Goal: Book appointment/travel/reservation

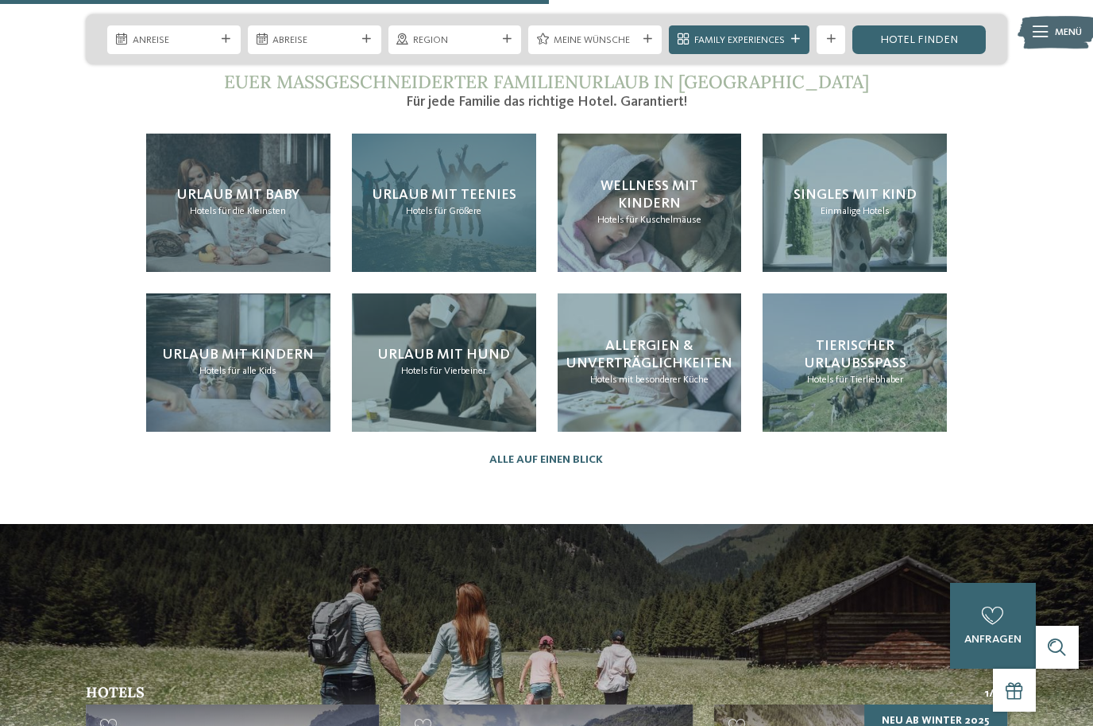
scroll to position [3238, 0]
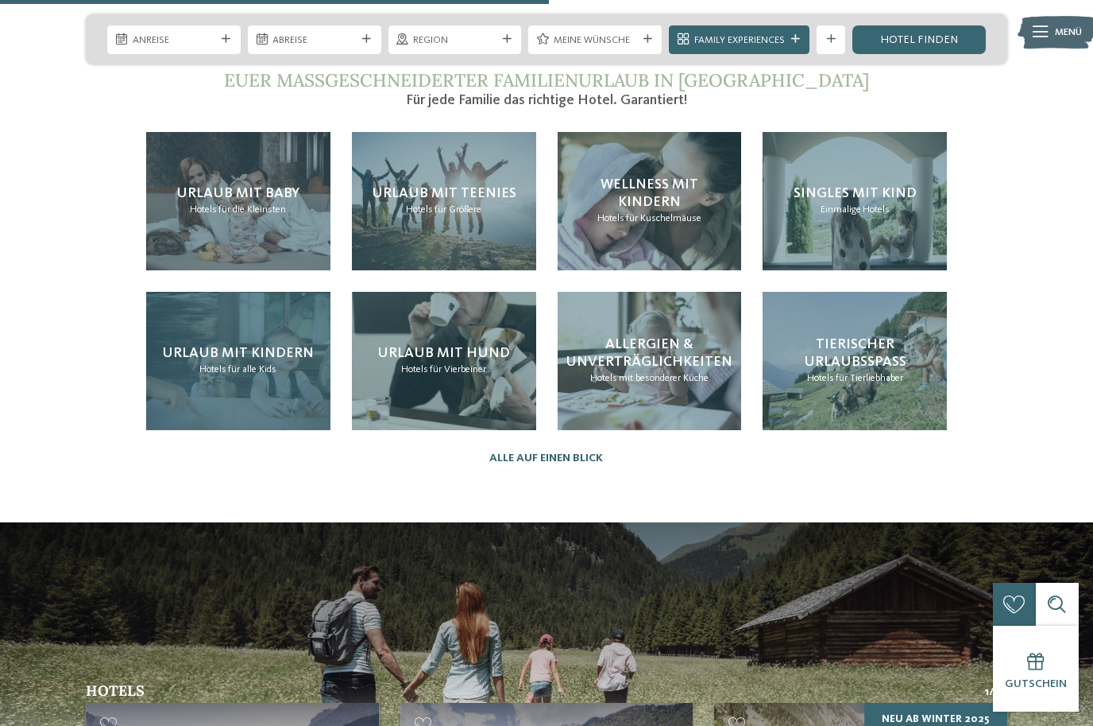
click at [261, 369] on div "Urlaub mit Kindern Hotels für alle Kids" at bounding box center [238, 361] width 184 height 138
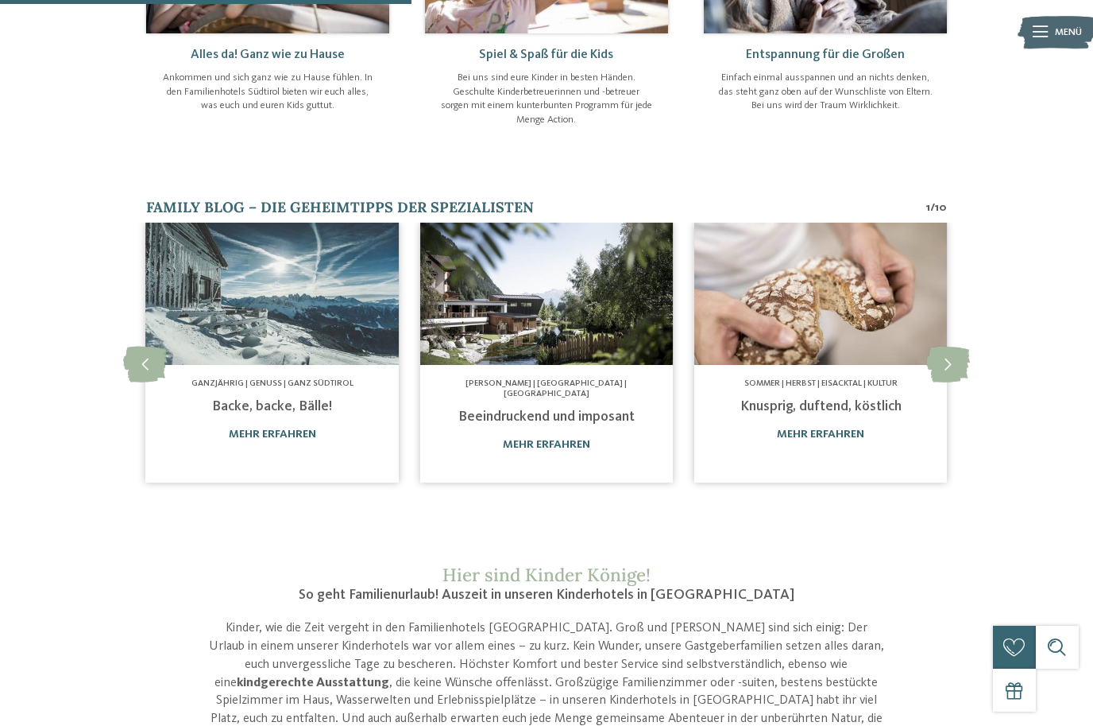
scroll to position [861, 0]
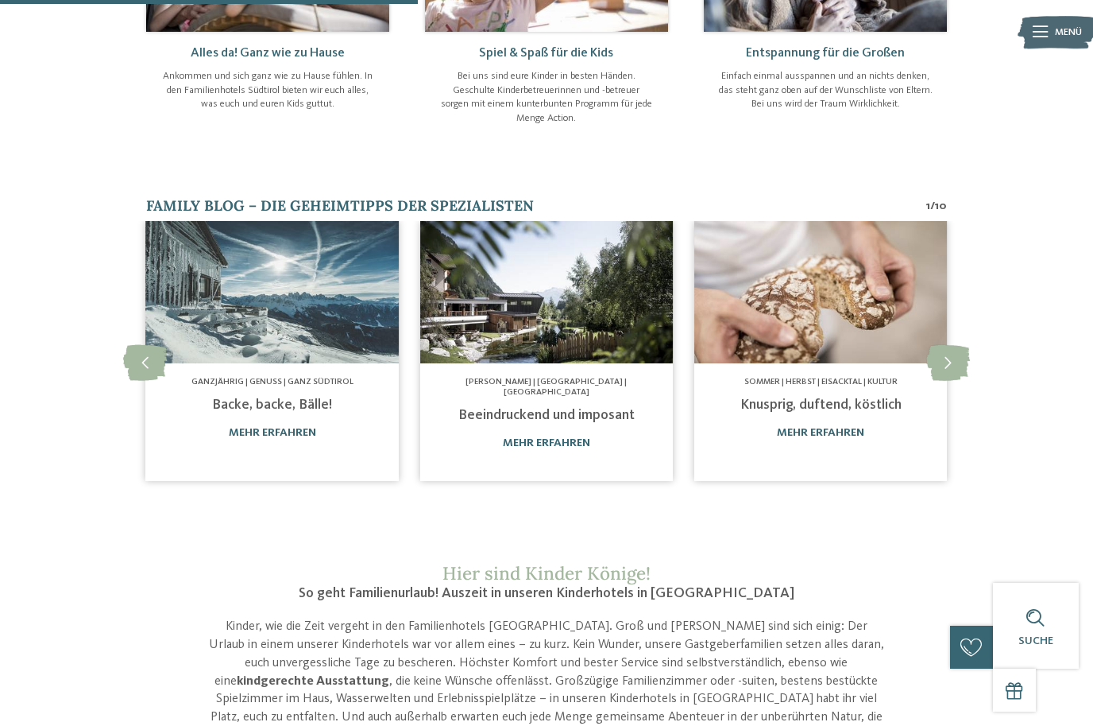
click at [898, 269] on img at bounding box center [821, 292] width 253 height 142
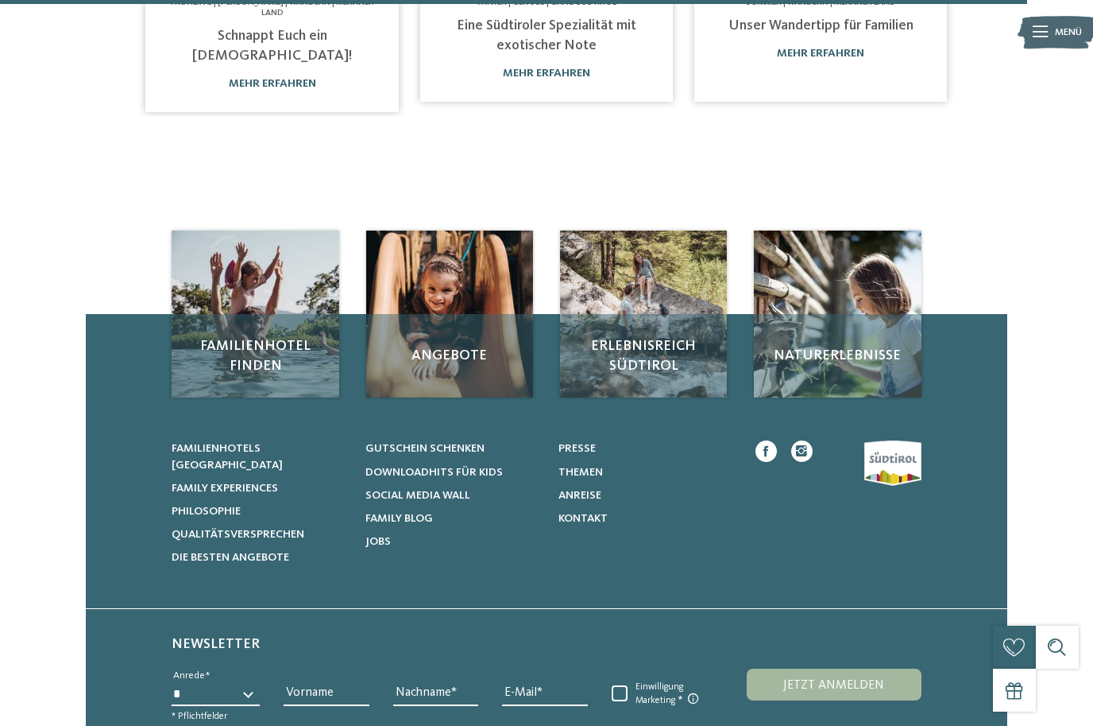
scroll to position [1177, 0]
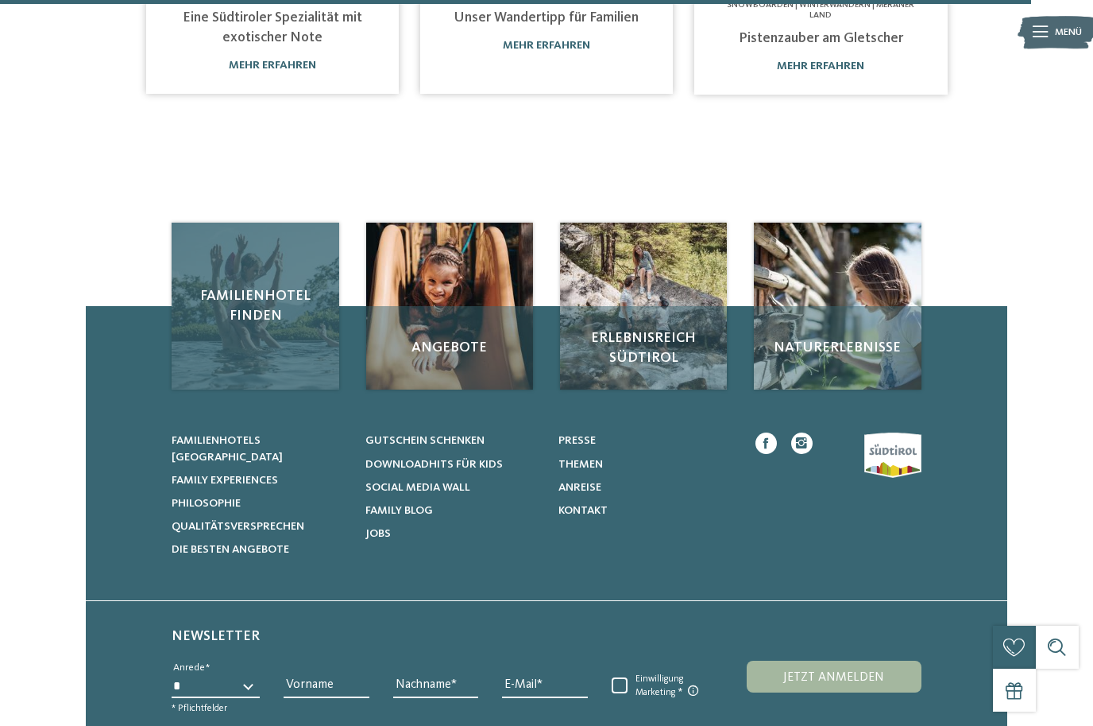
click at [228, 230] on div "Familienhotel finden" at bounding box center [256, 307] width 168 height 168
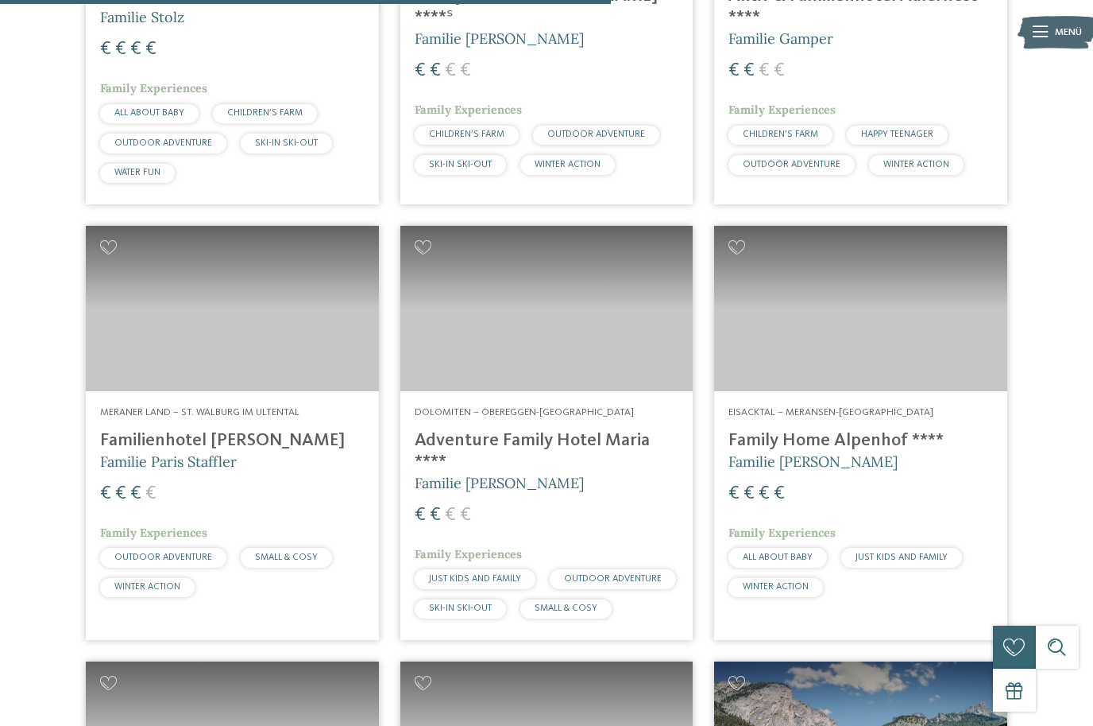
scroll to position [2535, 0]
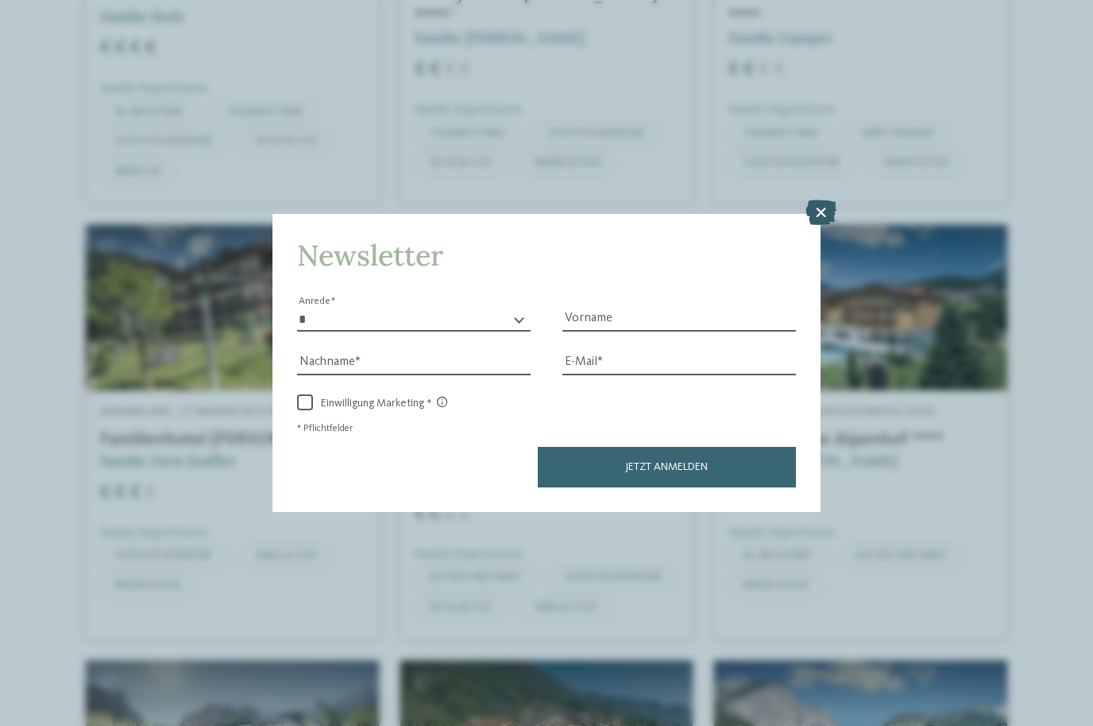
click at [818, 199] on icon at bounding box center [821, 211] width 31 height 25
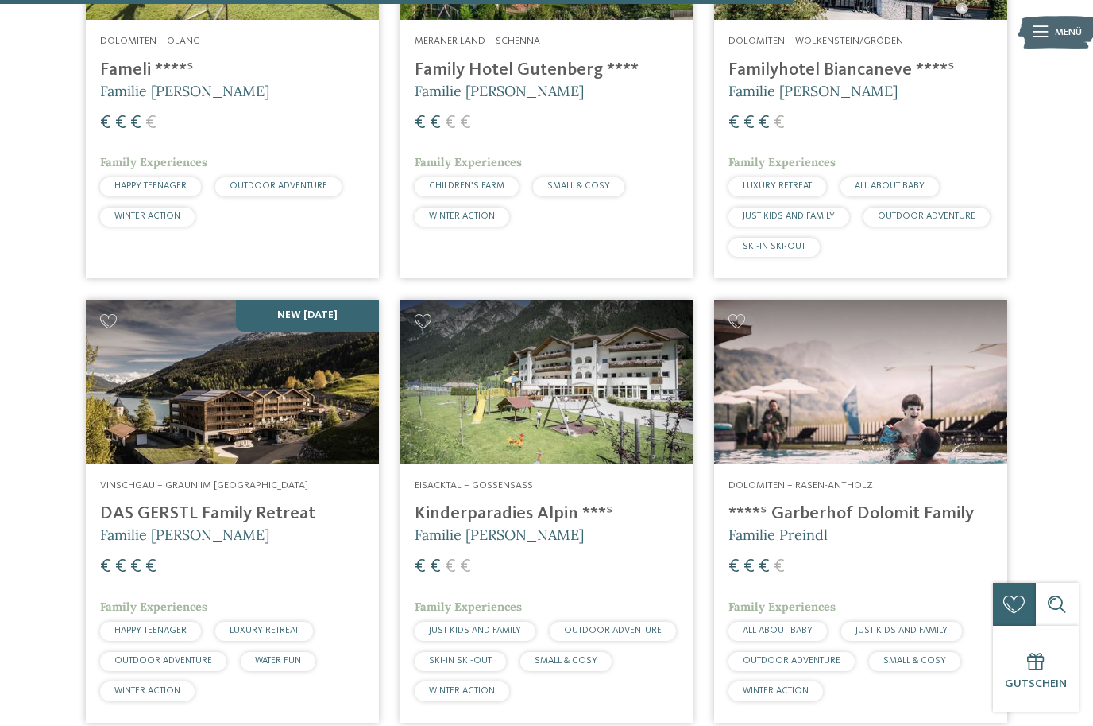
scroll to position [3336, 0]
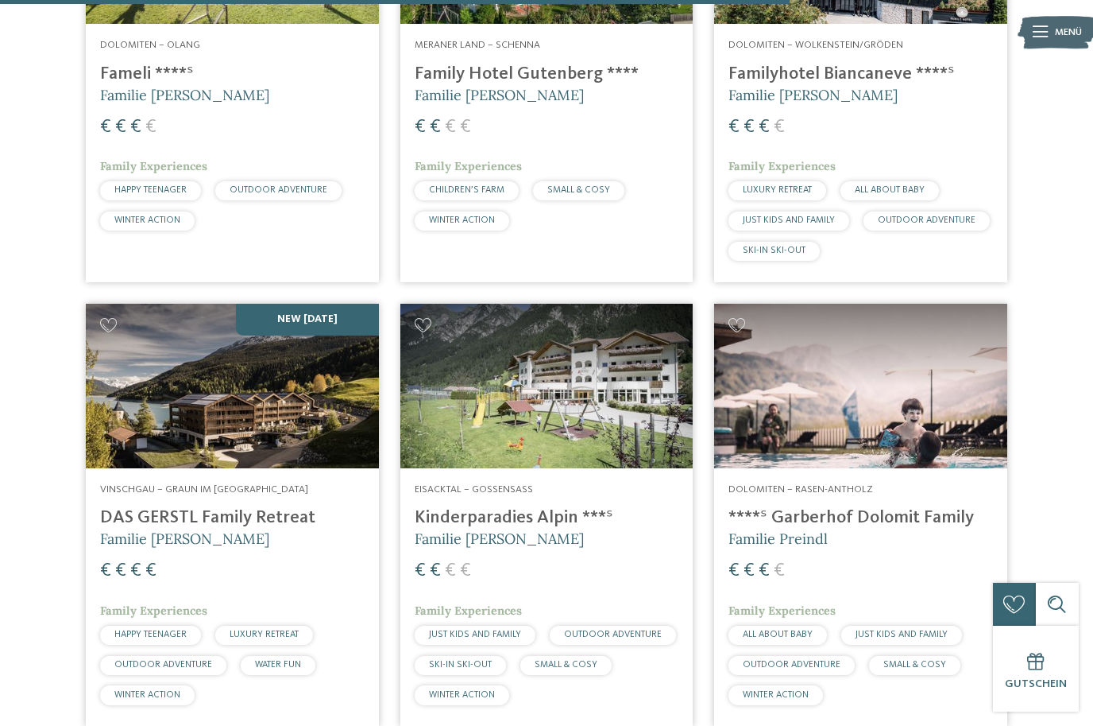
click at [181, 413] on img at bounding box center [232, 386] width 293 height 164
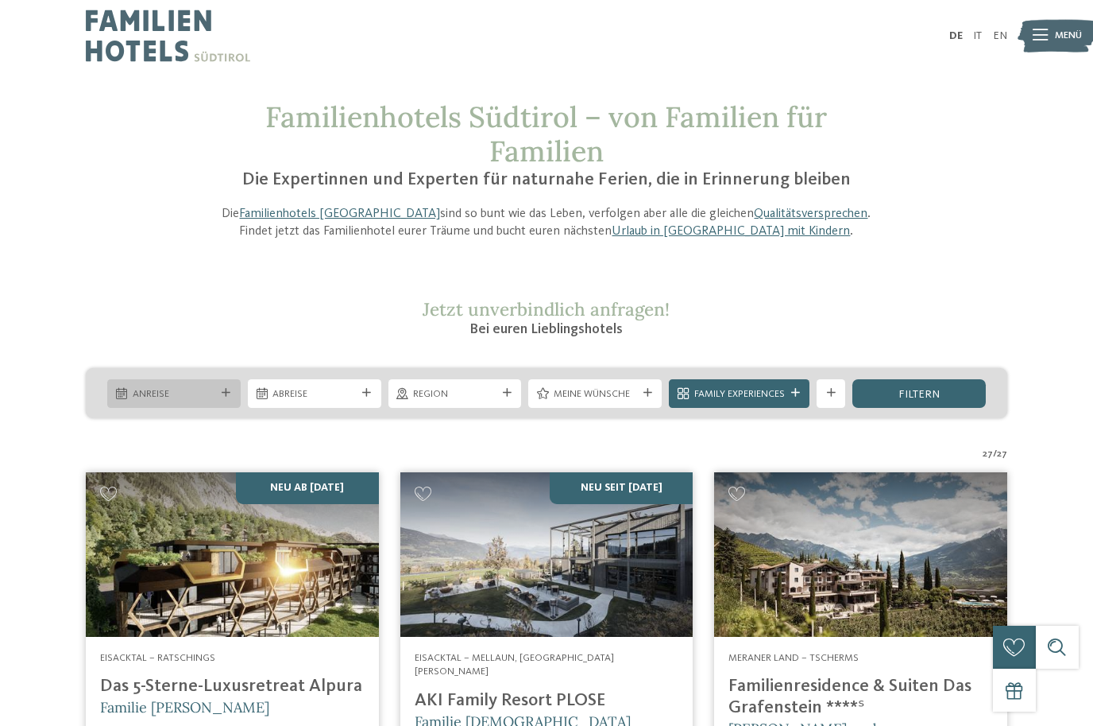
click at [217, 392] on div "Anreise" at bounding box center [174, 392] width 91 height 15
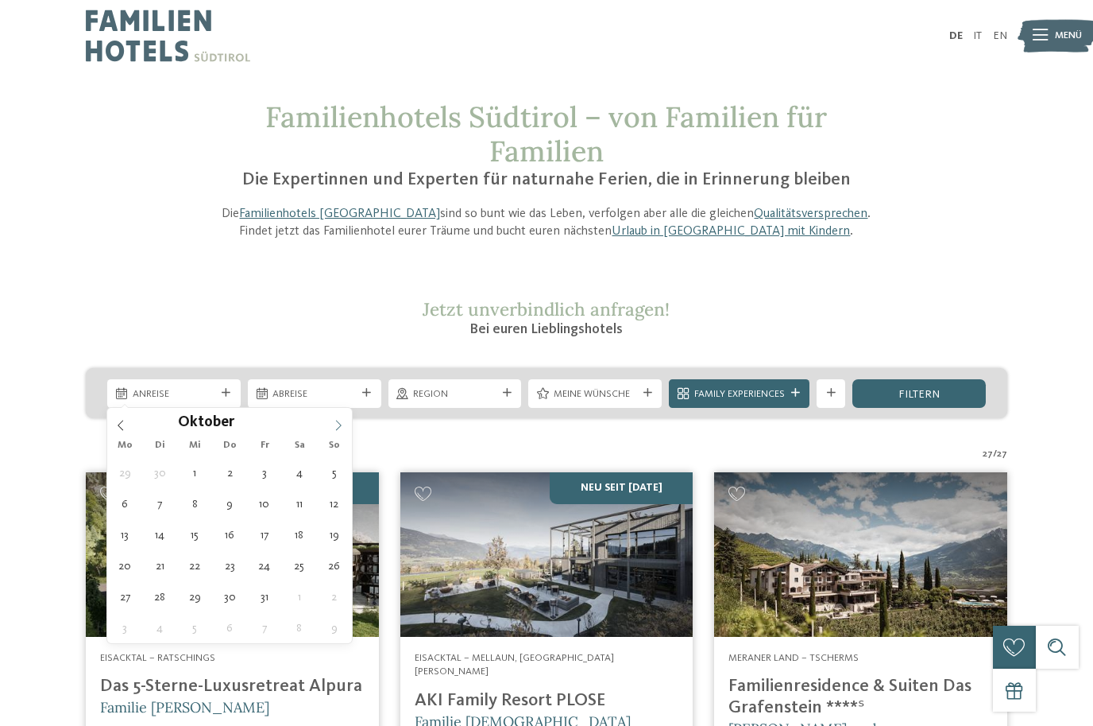
click at [337, 432] on span at bounding box center [338, 421] width 27 height 27
type div "01.10.2025"
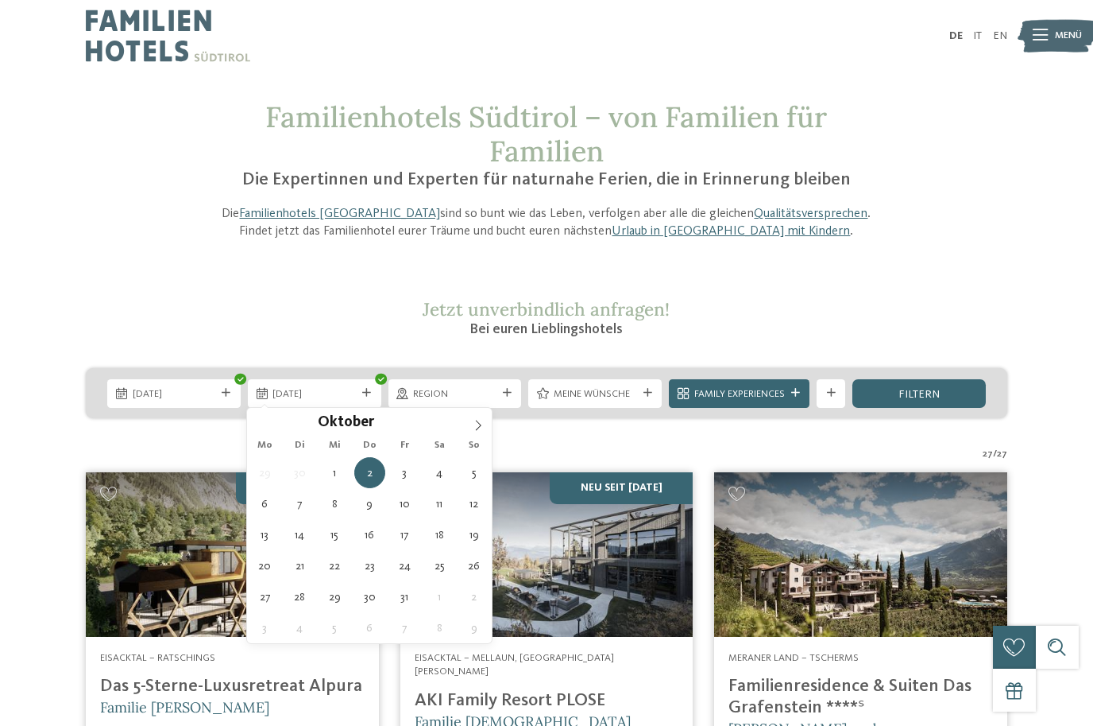
type div "06.10.2025"
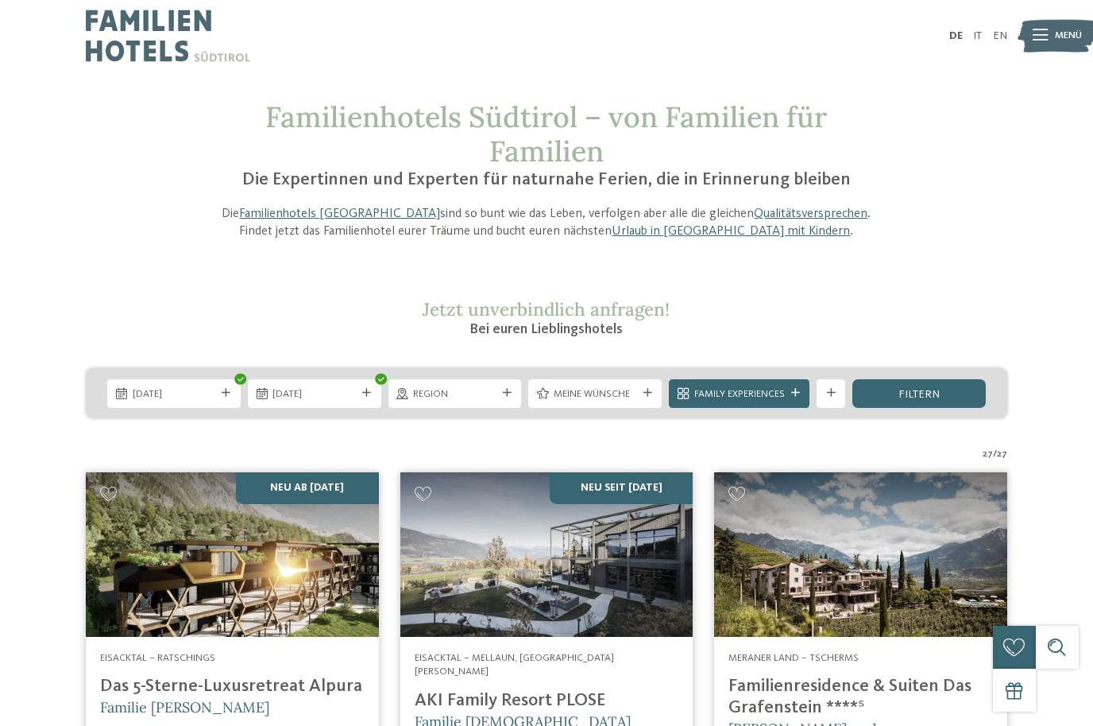
click at [915, 389] on span "filtern" at bounding box center [919, 394] width 41 height 11
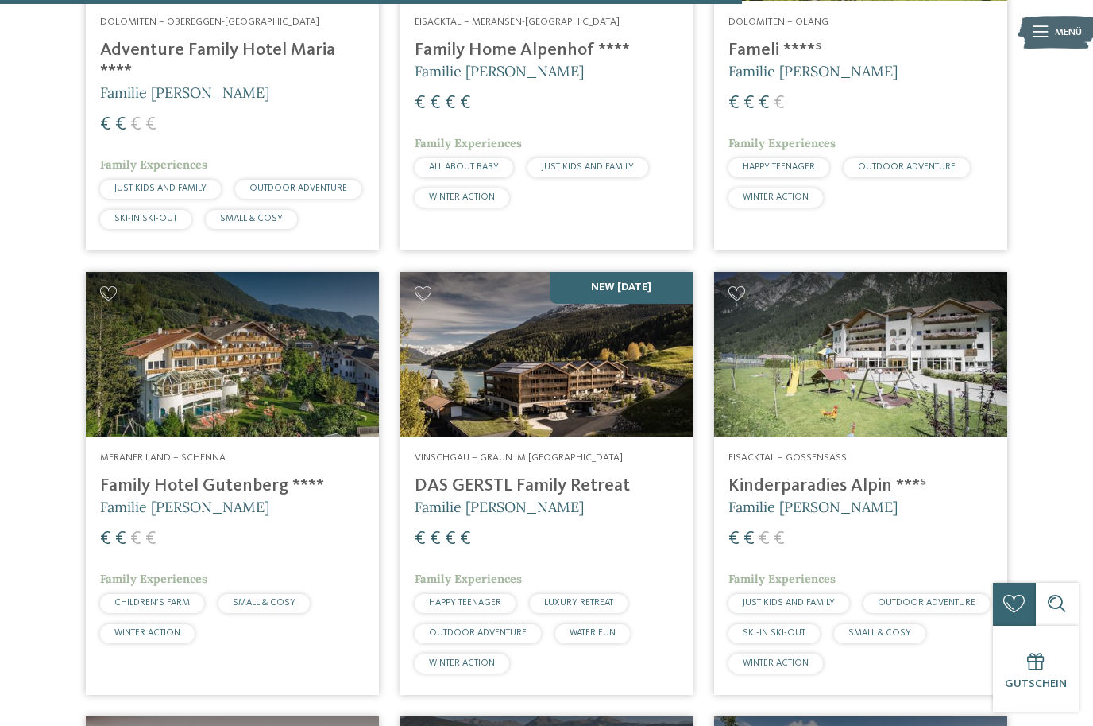
scroll to position [2547, 0]
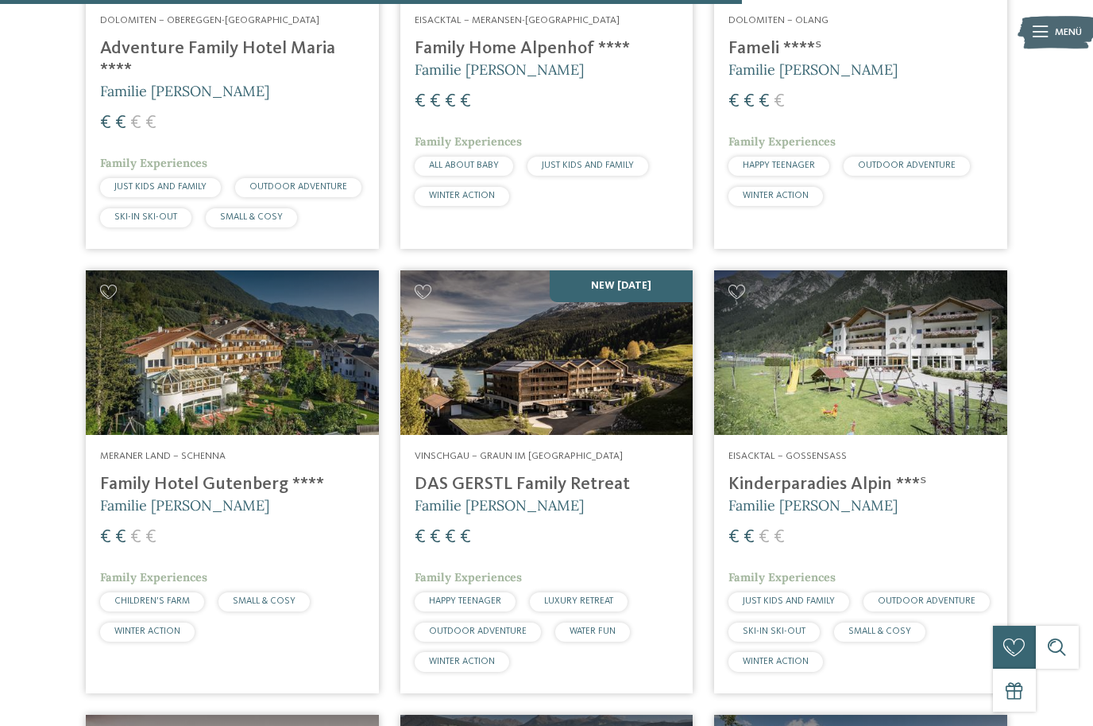
click at [497, 329] on img at bounding box center [547, 352] width 293 height 164
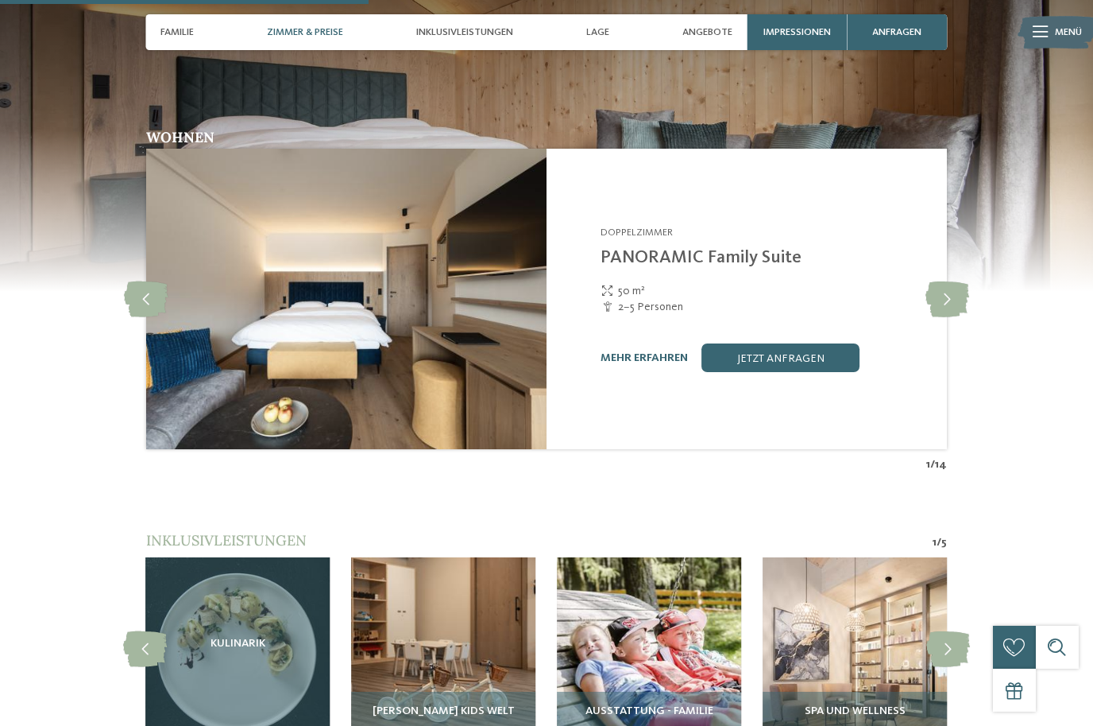
scroll to position [1571, 0]
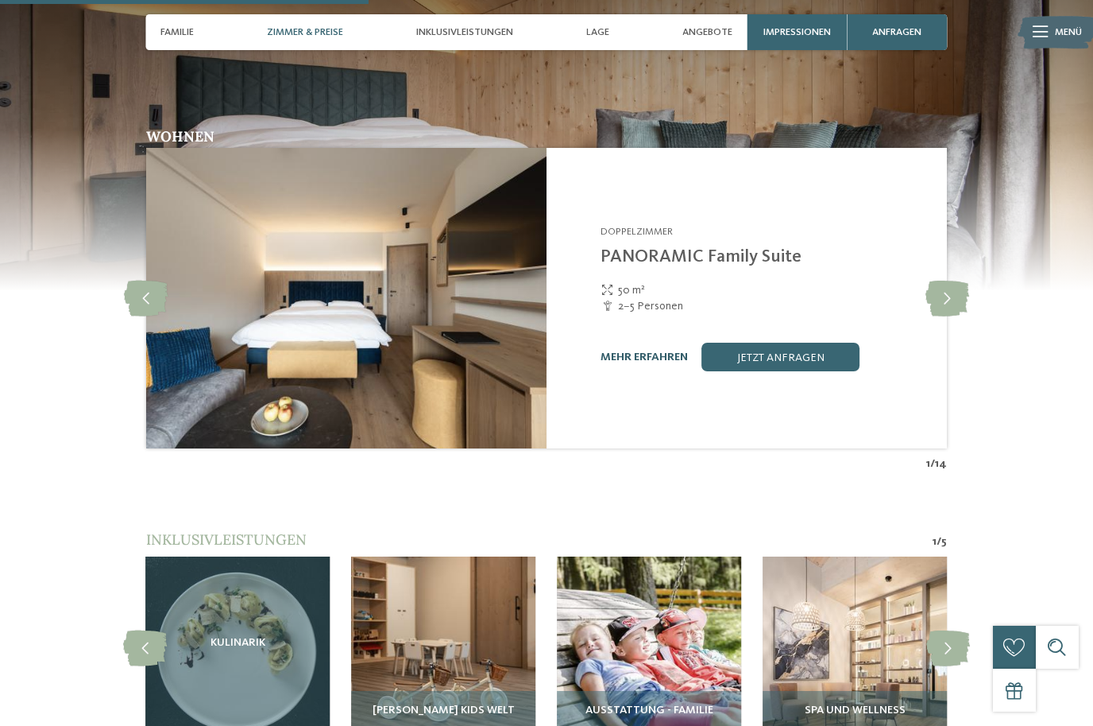
click at [668, 362] on link "mehr erfahren" at bounding box center [644, 356] width 87 height 11
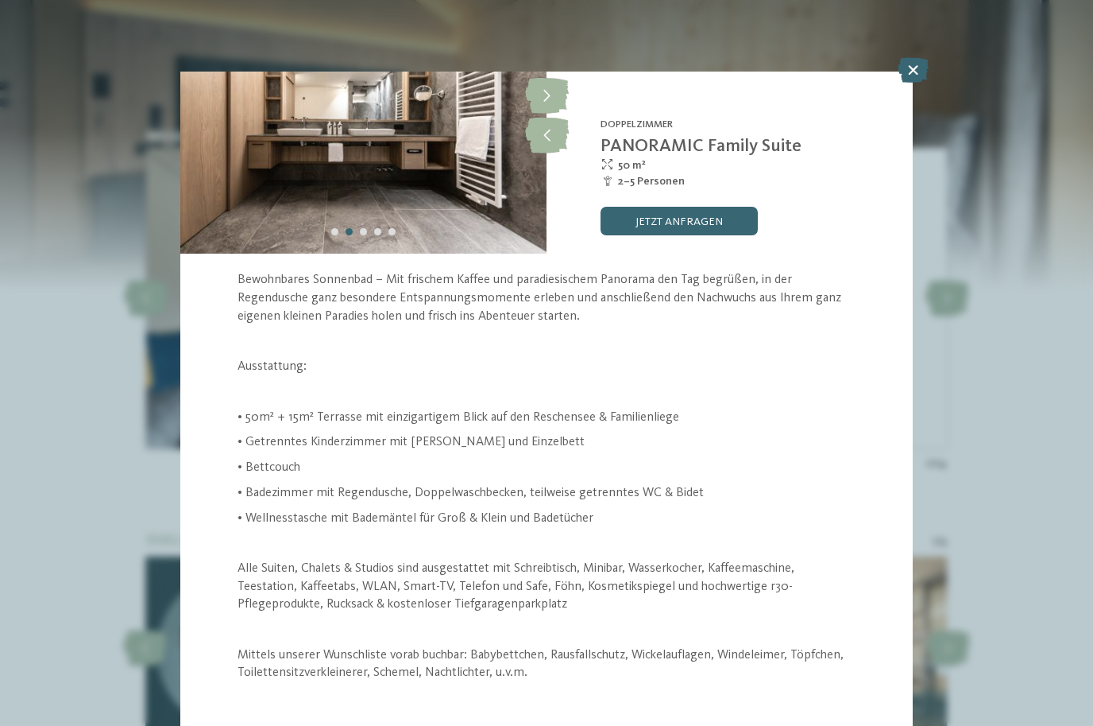
scroll to position [164, 0]
click at [908, 75] on icon at bounding box center [913, 69] width 31 height 25
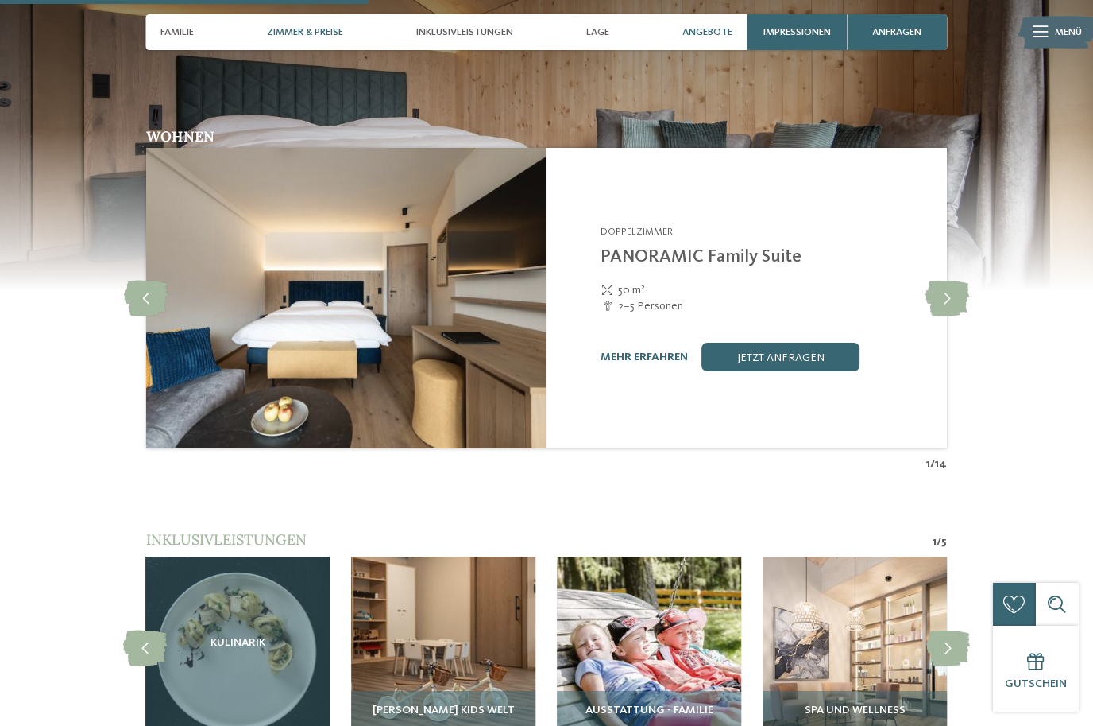
click at [710, 28] on span "Angebote" at bounding box center [708, 32] width 50 height 12
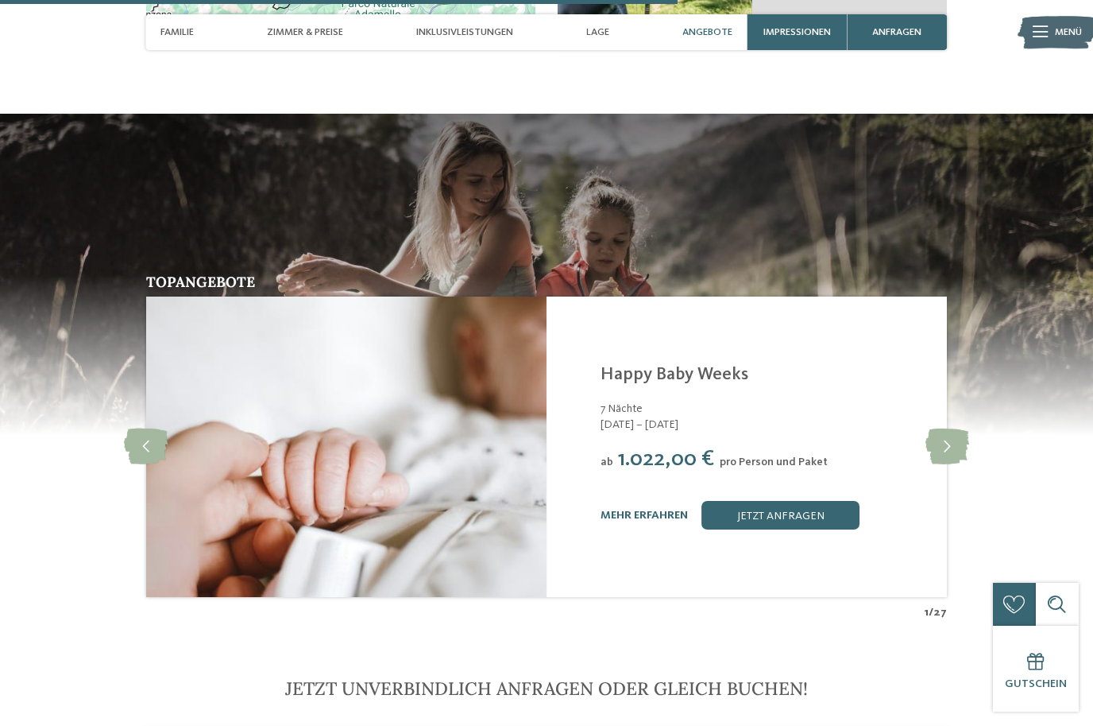
scroll to position [2889, 0]
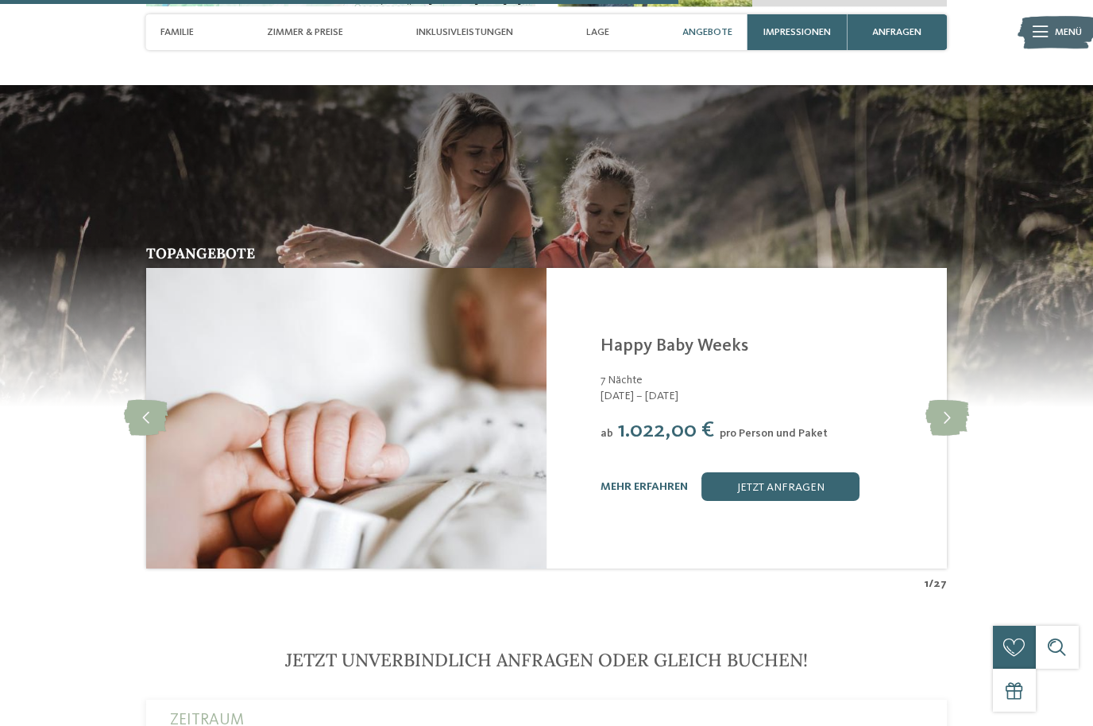
click at [761, 470] on div "DAS GERSTL Family Retreat Graun im [GEOGRAPHIC_DATA] am [GEOGRAPHIC_DATA] Happy…" at bounding box center [765, 417] width 329 height 165
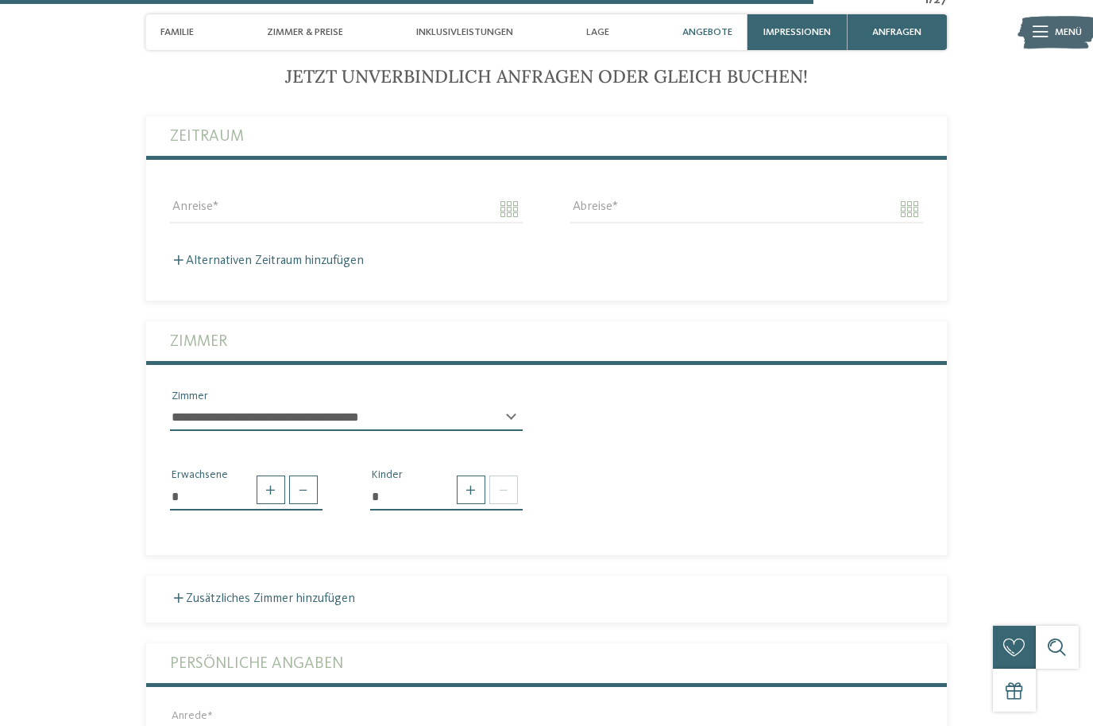
scroll to position [3475, 0]
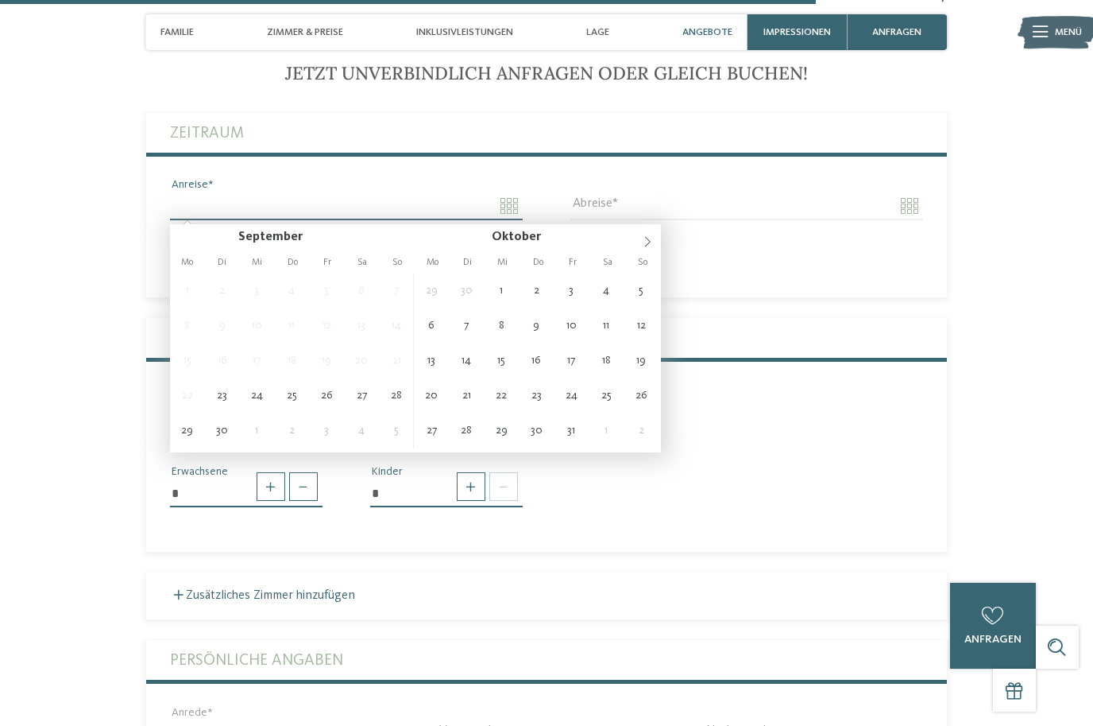
click at [328, 195] on input "Anreise" at bounding box center [346, 205] width 353 height 27
type input "**********"
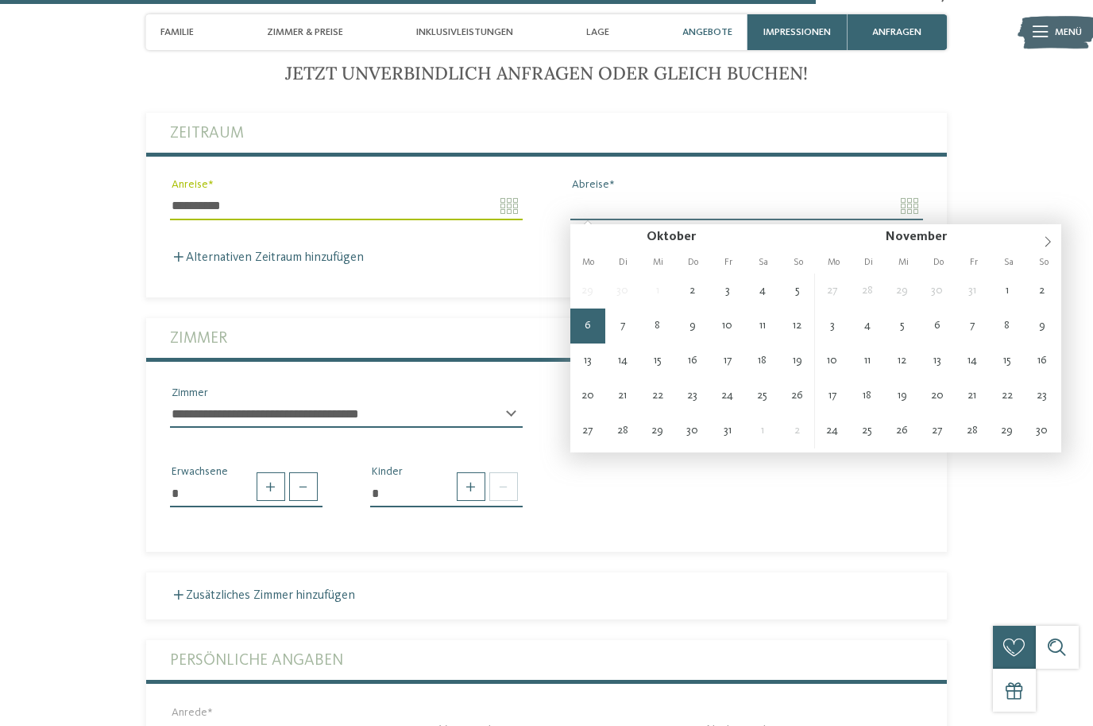
type input "**********"
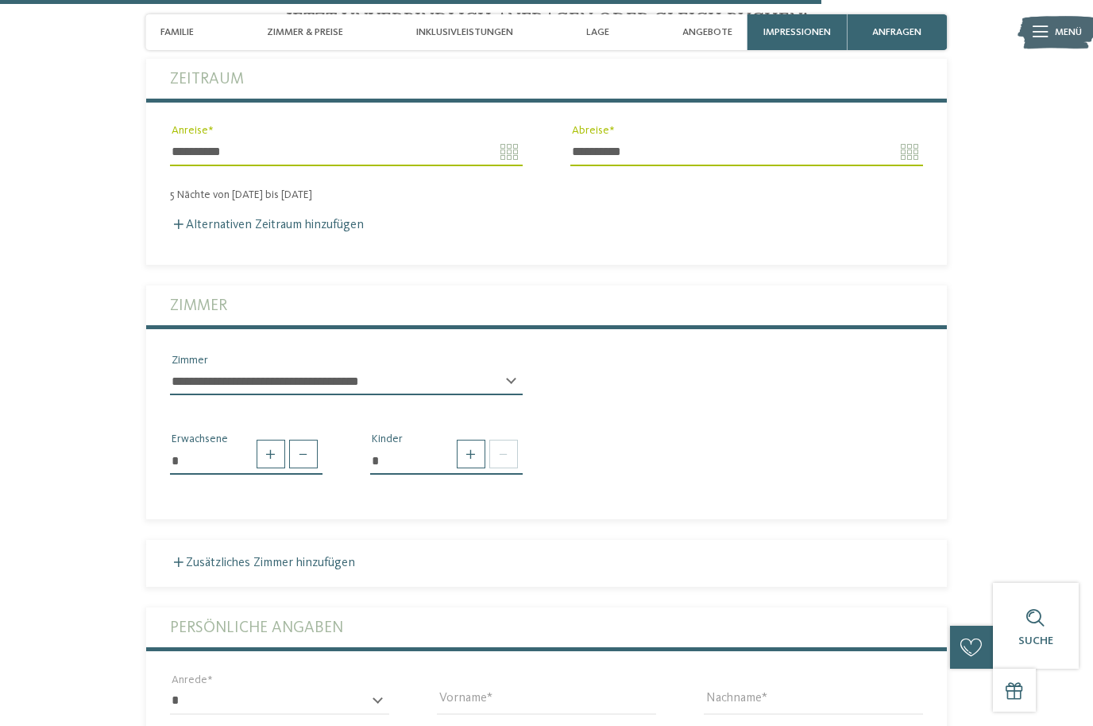
scroll to position [3533, 0]
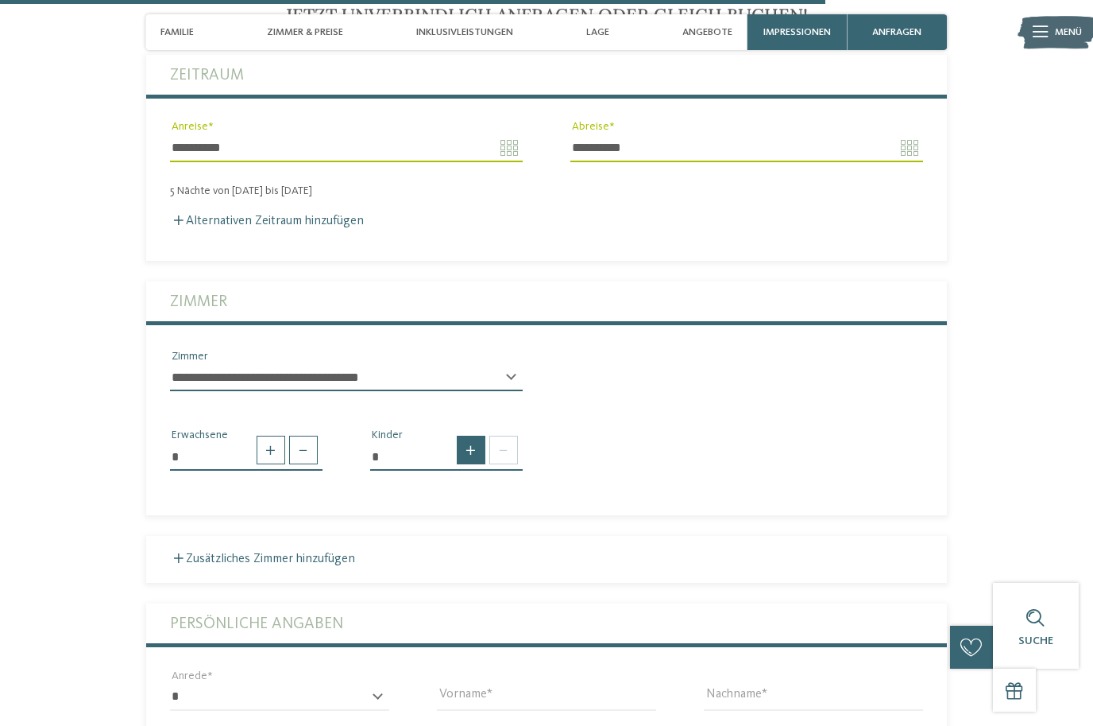
click at [474, 454] on span at bounding box center [471, 449] width 29 height 29
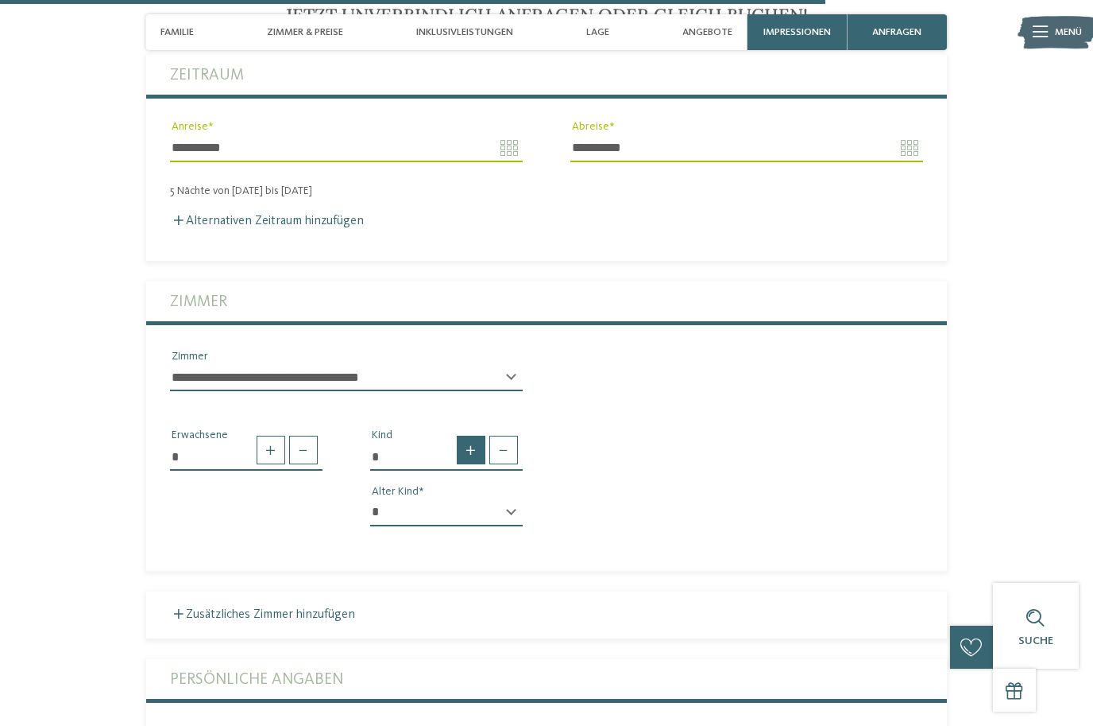
click at [474, 454] on span at bounding box center [471, 449] width 29 height 29
type input "*"
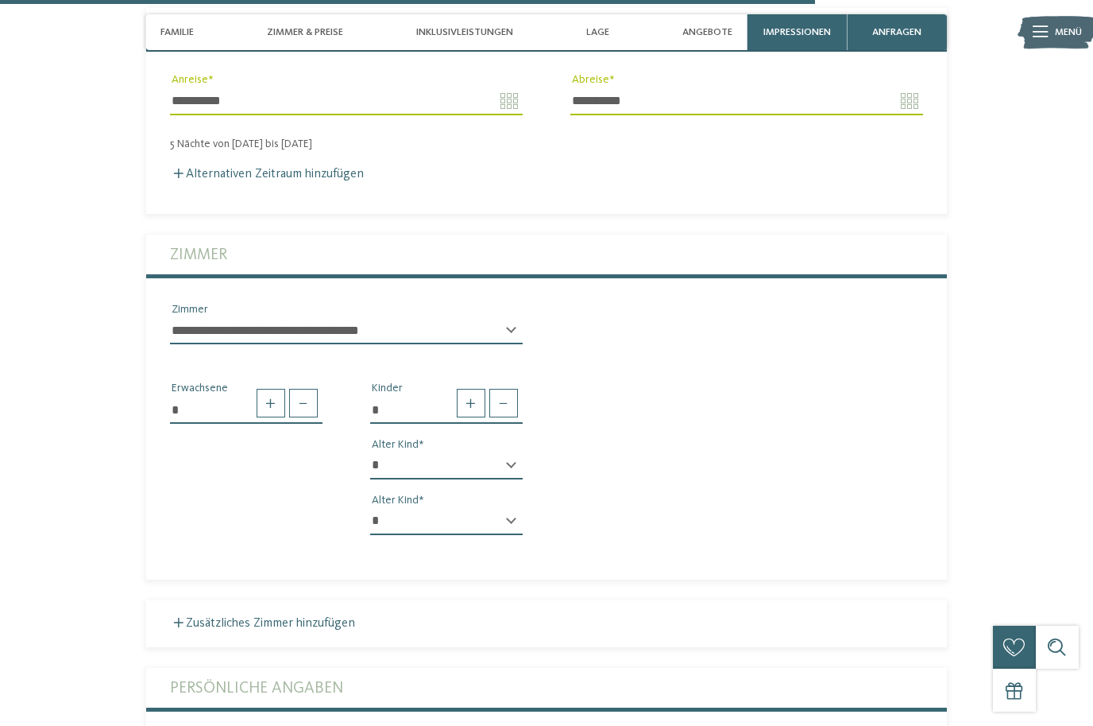
scroll to position [3591, 0]
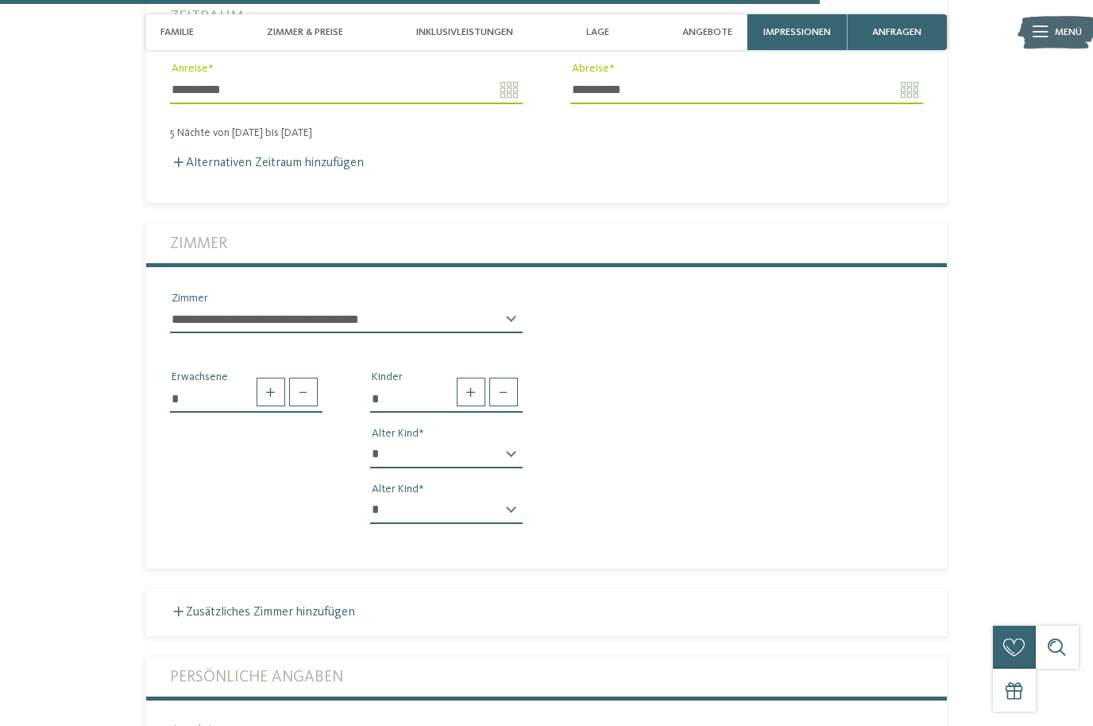
click at [509, 459] on div "* * * * * * * * * * * ** ** ** ** ** ** ** ** Alter Kind" at bounding box center [446, 461] width 153 height 40
click at [510, 458] on div "* * * * * * * * * * * ** ** ** ** ** ** ** ** Alter Kind" at bounding box center [446, 461] width 153 height 40
select select "*"
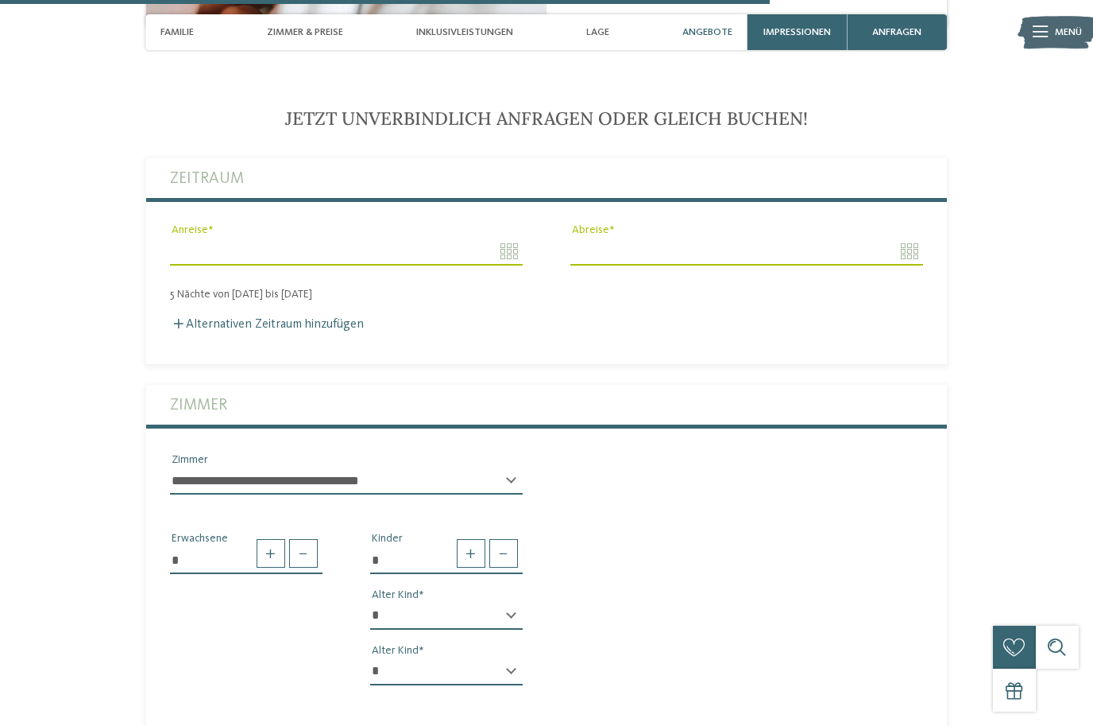
scroll to position [3429, 0]
click at [312, 257] on input "Anreise" at bounding box center [346, 251] width 353 height 27
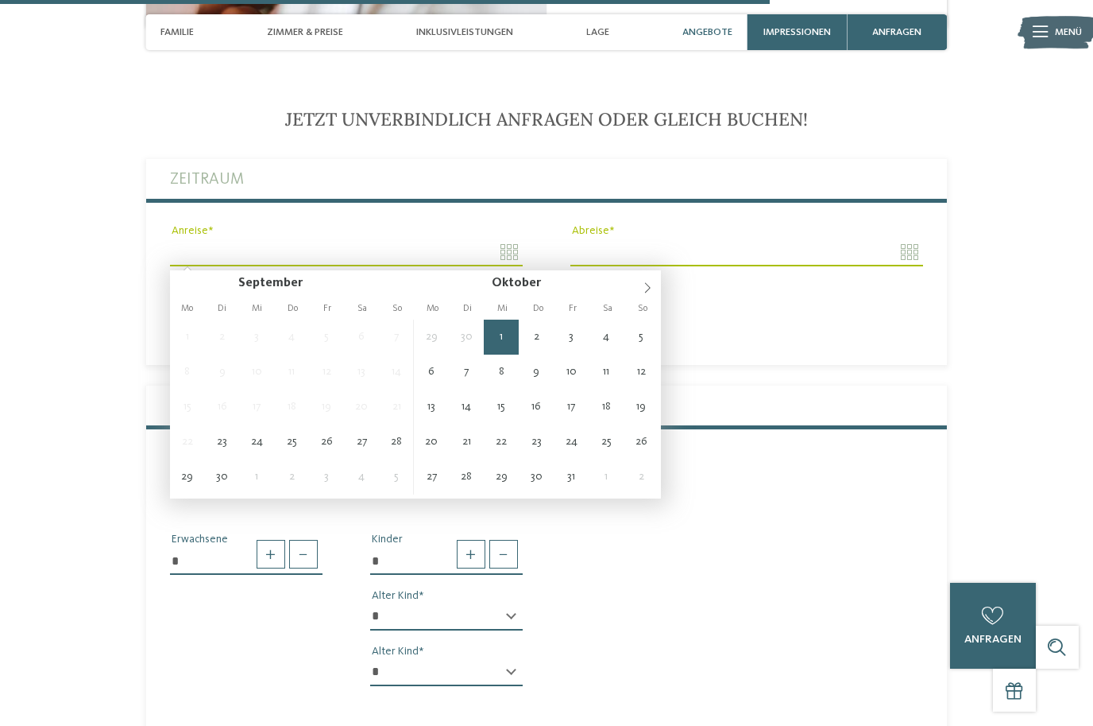
type input "**********"
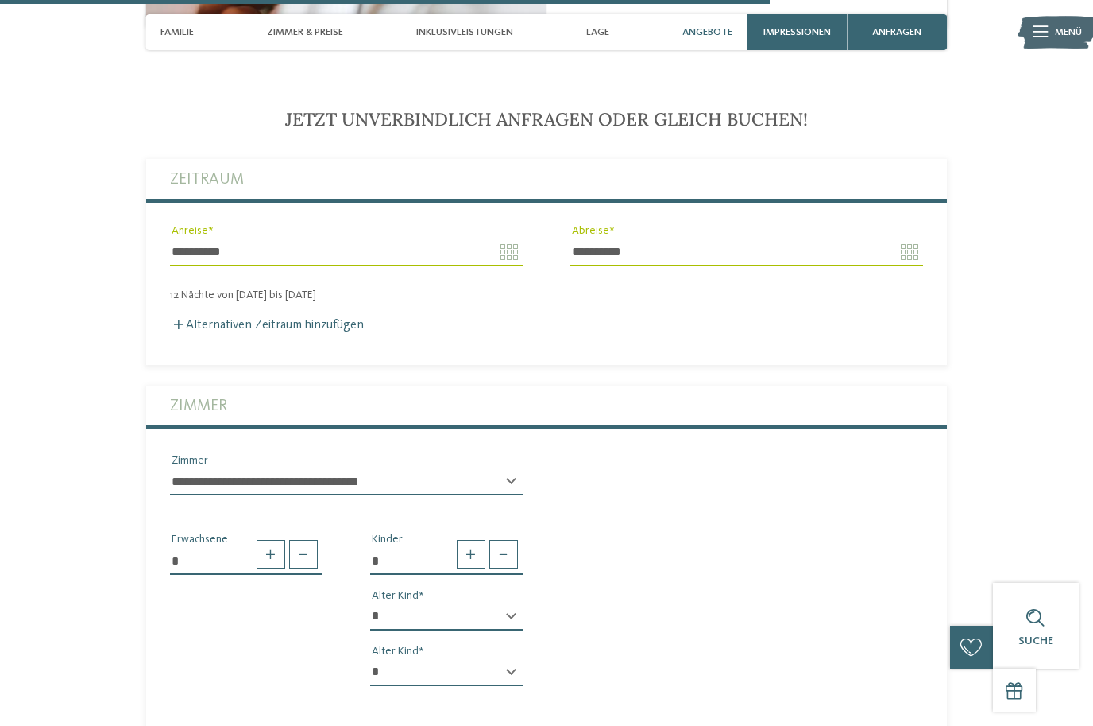
click at [700, 229] on div "**********" at bounding box center [747, 251] width 401 height 57
click at [699, 230] on div "**********" at bounding box center [747, 251] width 401 height 57
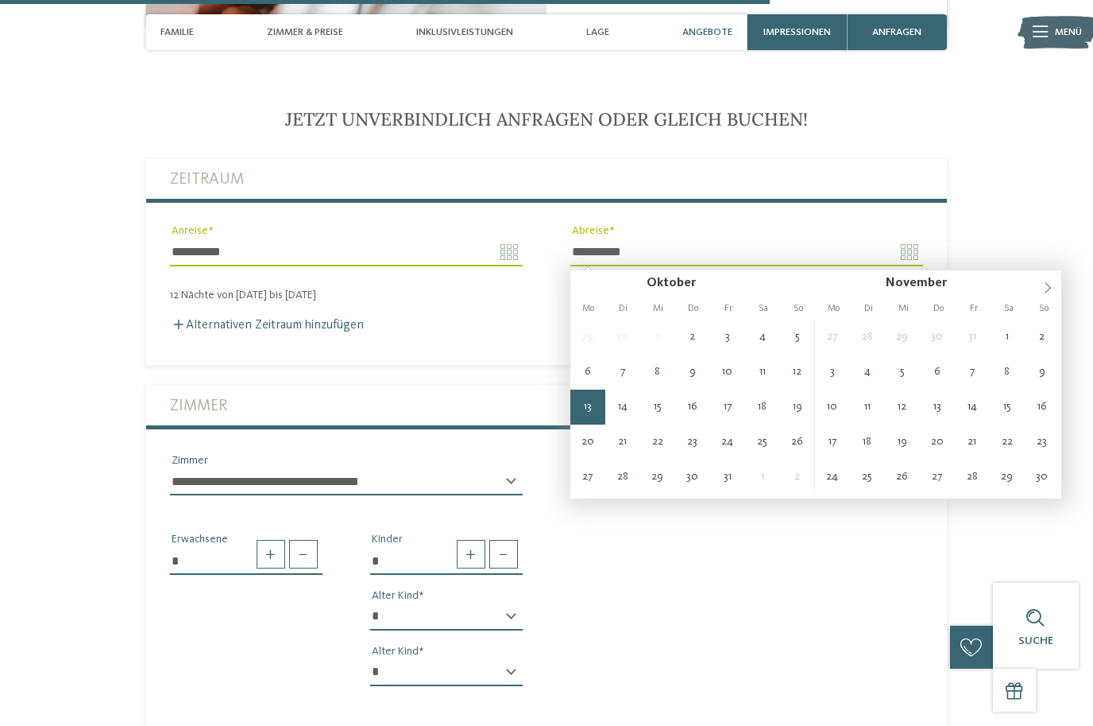
click at [679, 246] on input "**********" at bounding box center [747, 251] width 353 height 27
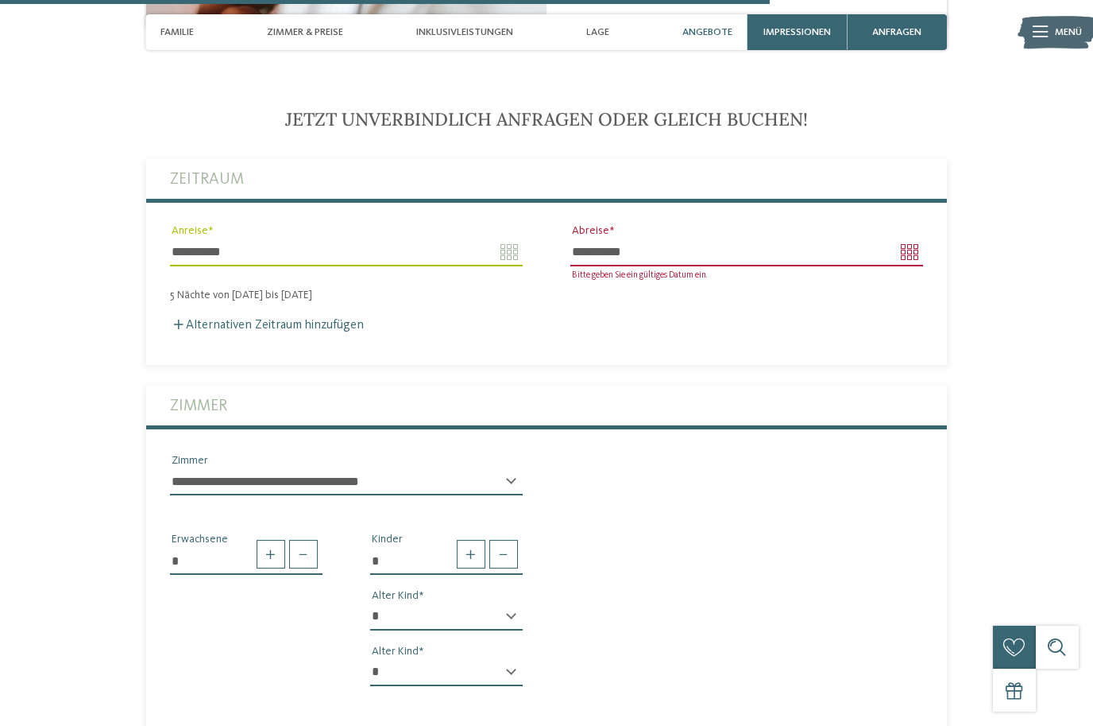
click at [598, 263] on input "**********" at bounding box center [747, 251] width 353 height 27
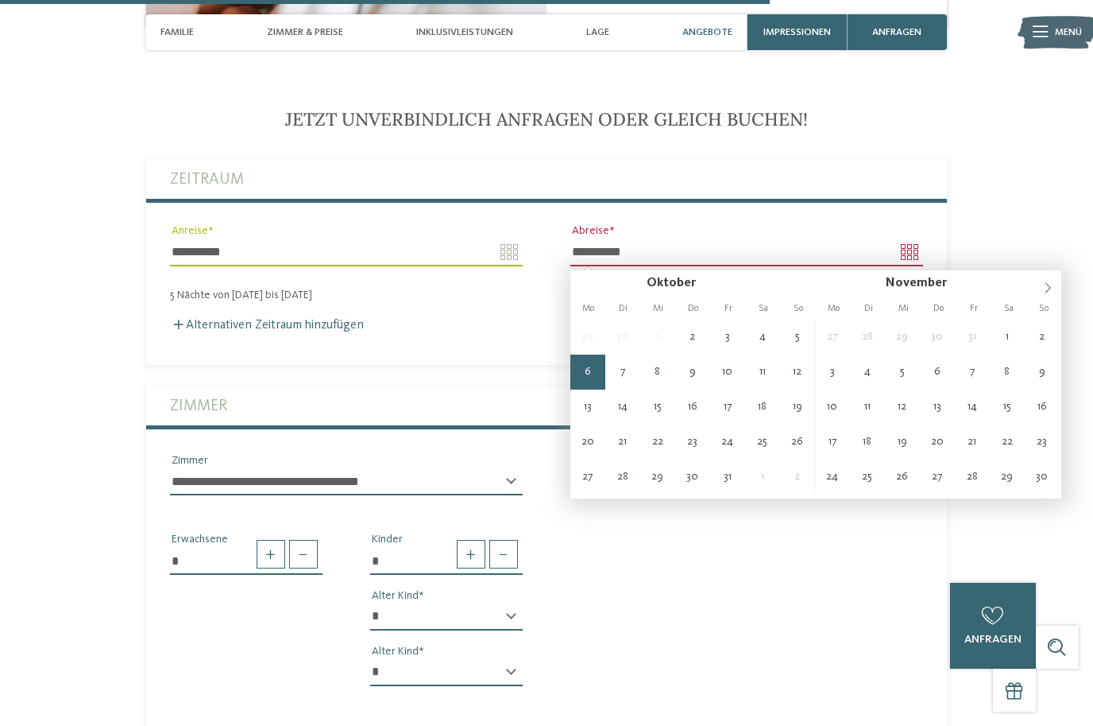
drag, startPoint x: 584, startPoint y: 347, endPoint x: 586, endPoint y: 378, distance: 31.0
click at [586, 378] on div "29 30 1 2 3 4 5 6 7 8 9 10 11 12 13 14 15 16 17 18 19 20 21 22 23 24 25 26 27 2…" at bounding box center [693, 406] width 245 height 175
type input "**********"
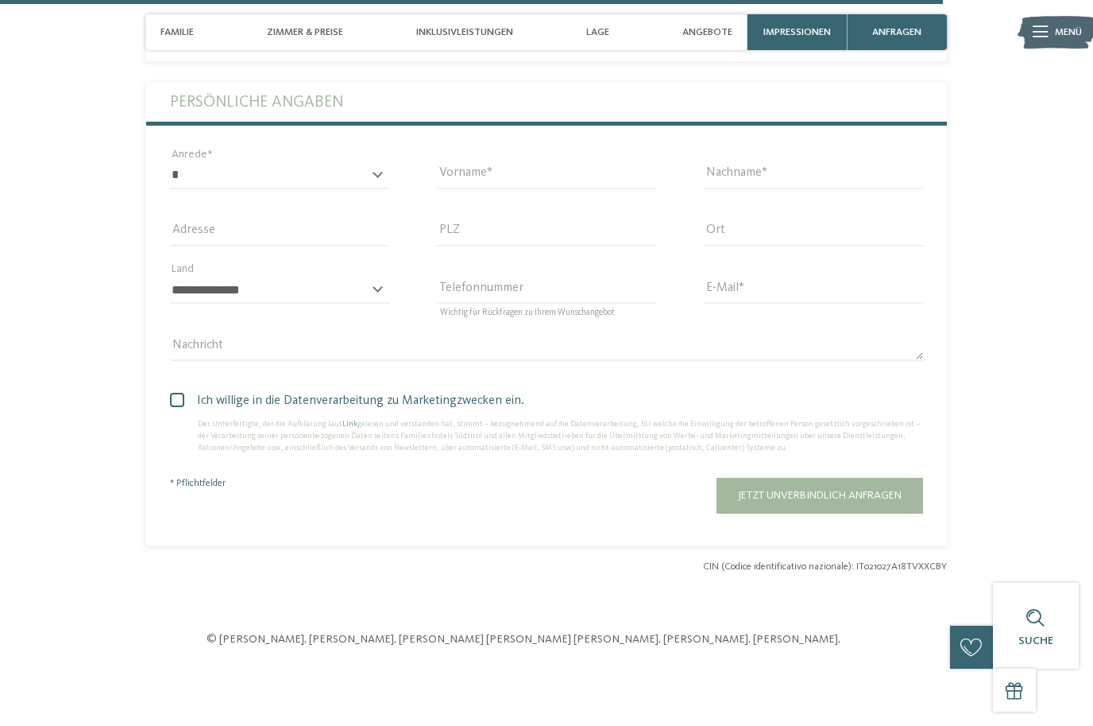
scroll to position [4186, 0]
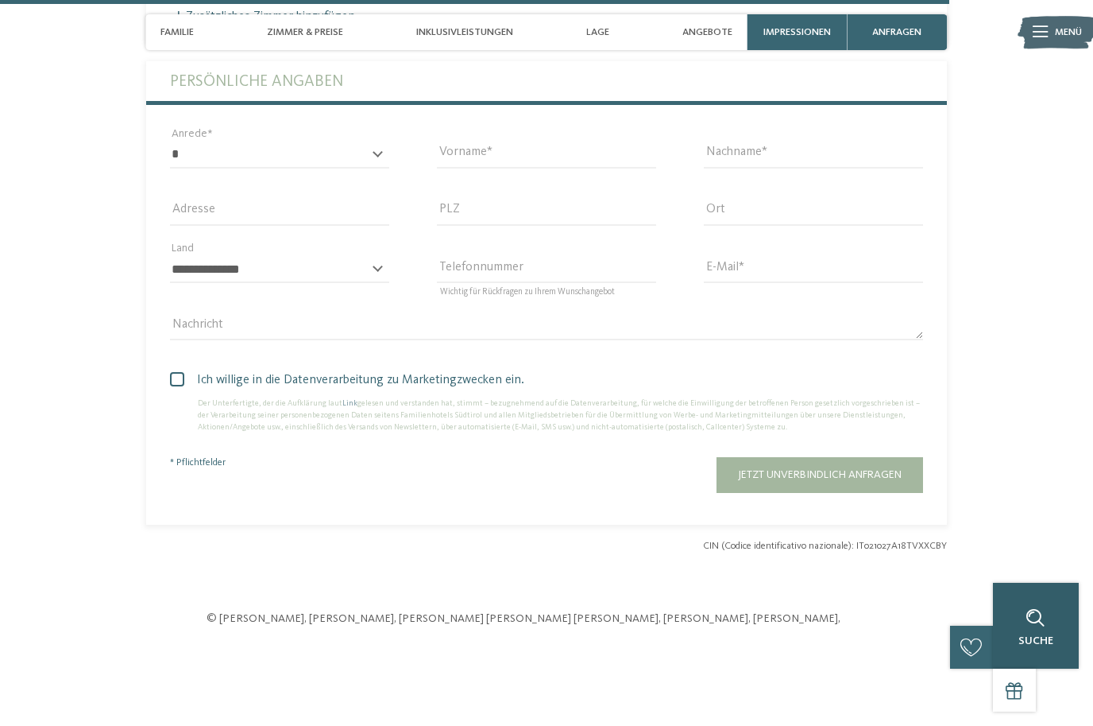
click at [1024, 632] on div at bounding box center [1036, 617] width 29 height 29
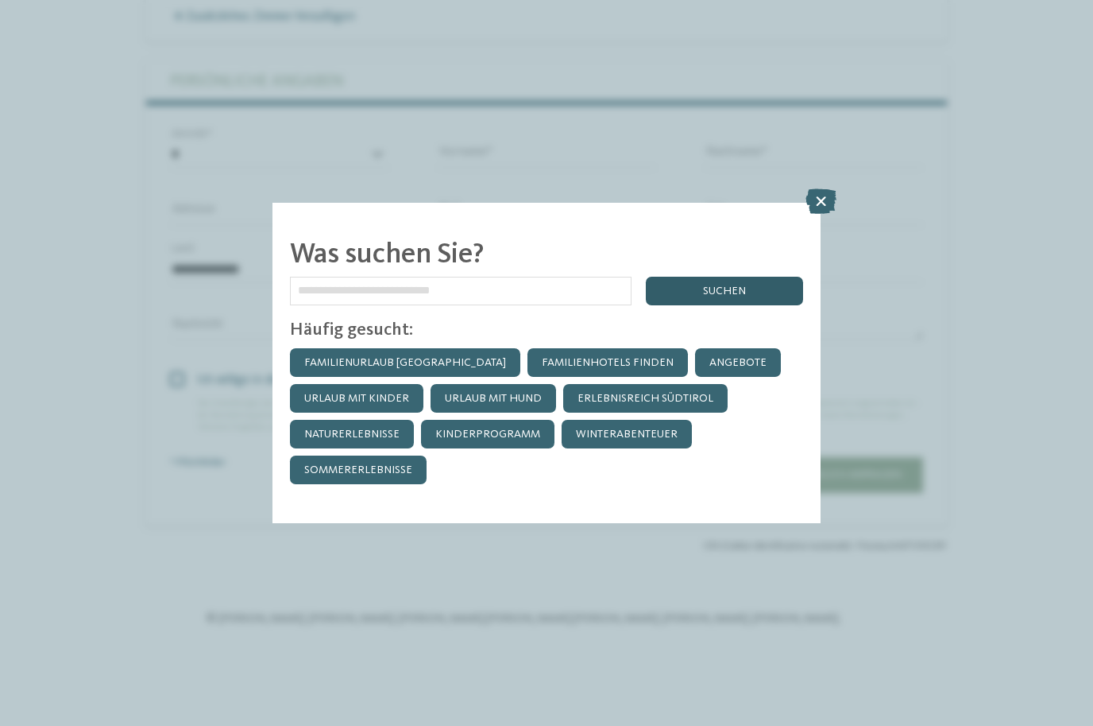
click at [718, 277] on div "suchen" at bounding box center [724, 291] width 157 height 29
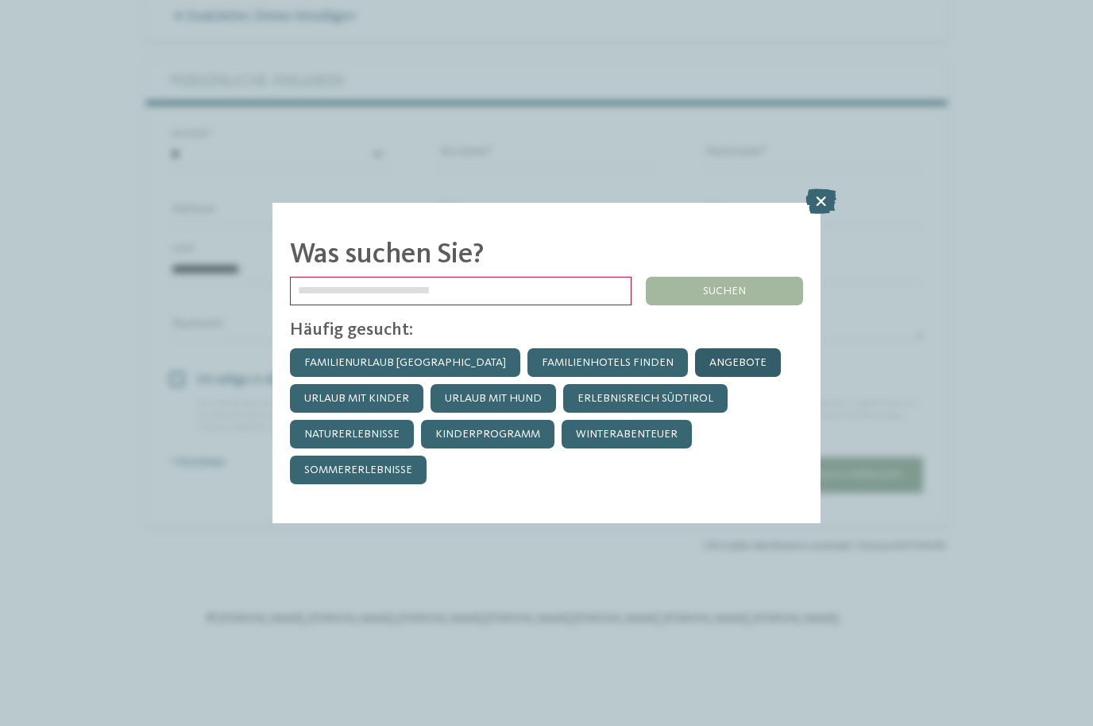
click at [695, 348] on link "Angebote" at bounding box center [738, 362] width 86 height 29
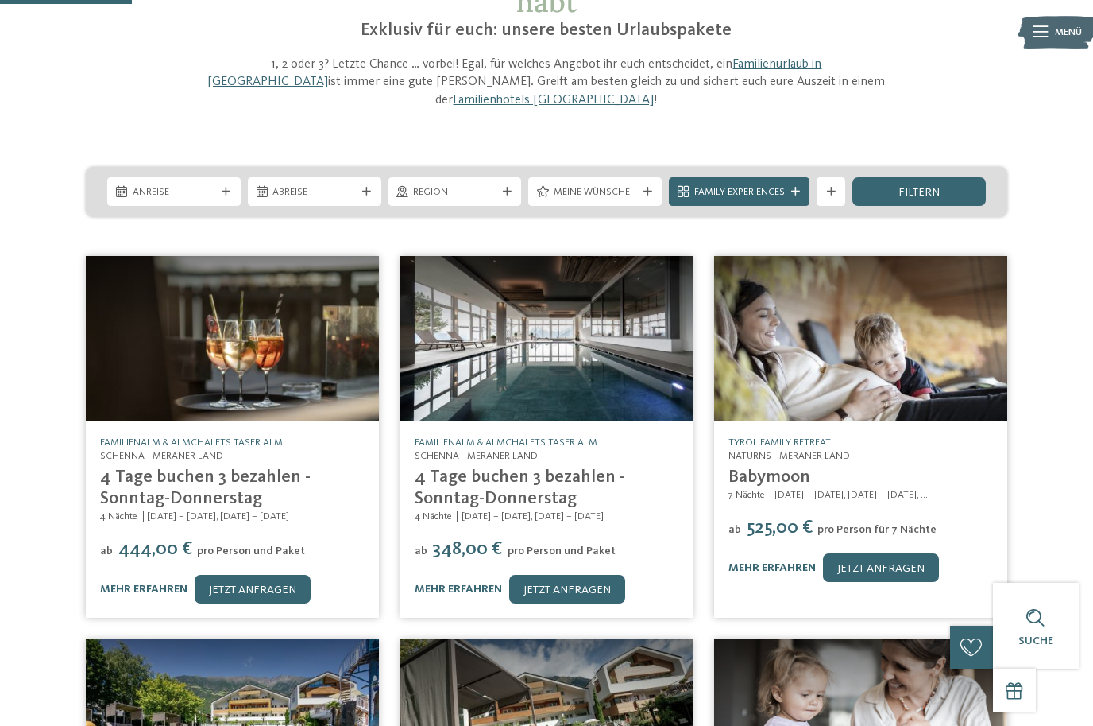
scroll to position [149, 0]
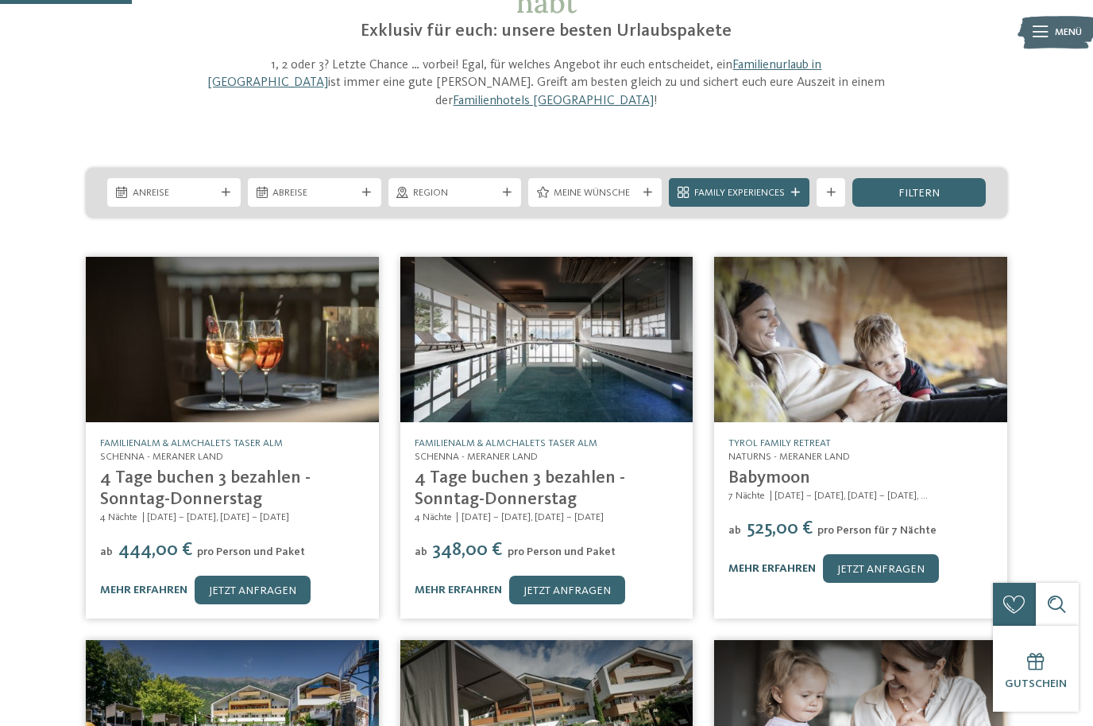
click at [794, 563] on link "mehr erfahren" at bounding box center [772, 568] width 87 height 11
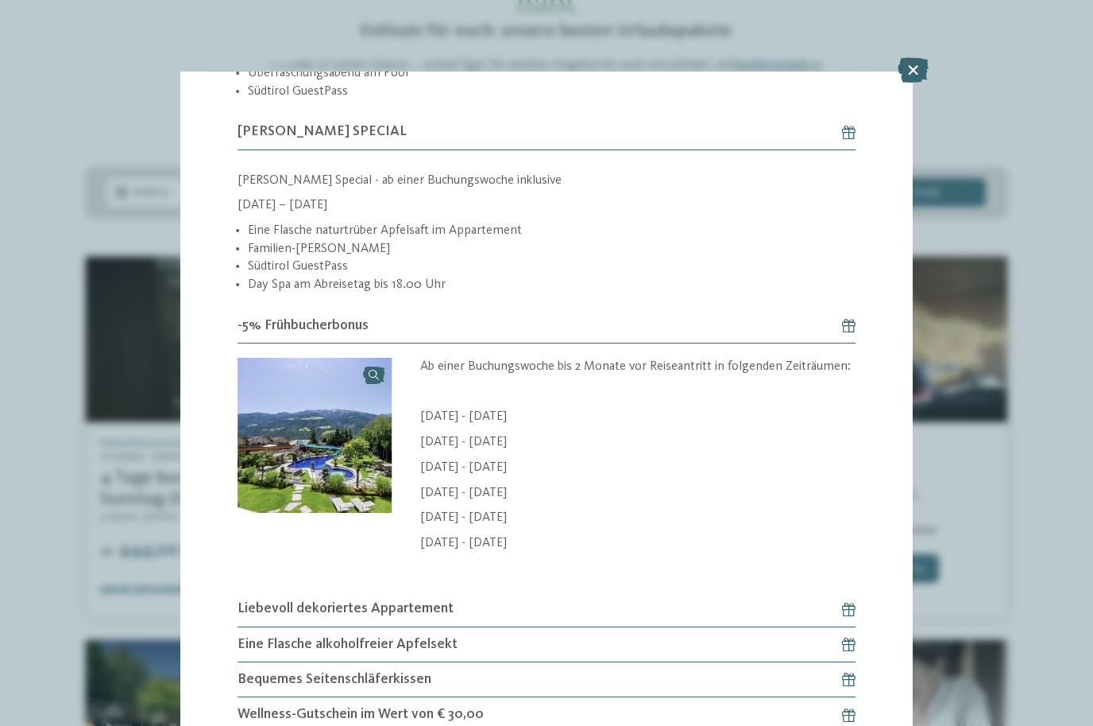
scroll to position [1101, 0]
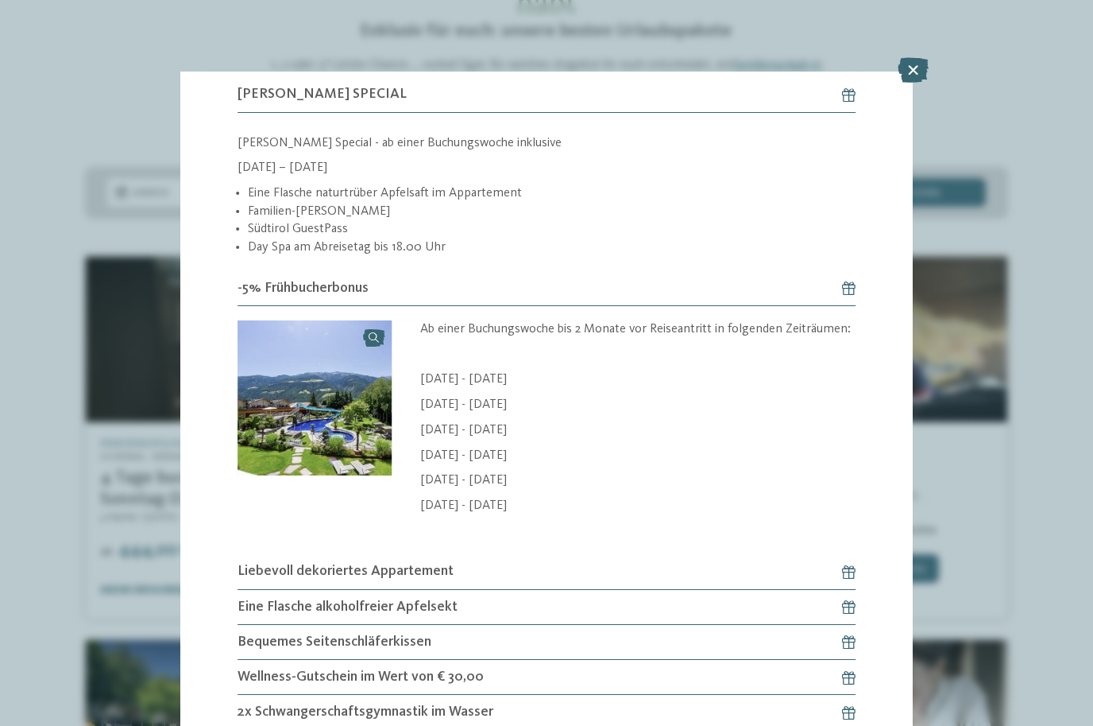
click at [794, 554] on h6 "Liebevoll dekoriertes Appartement" at bounding box center [547, 571] width 618 height 35
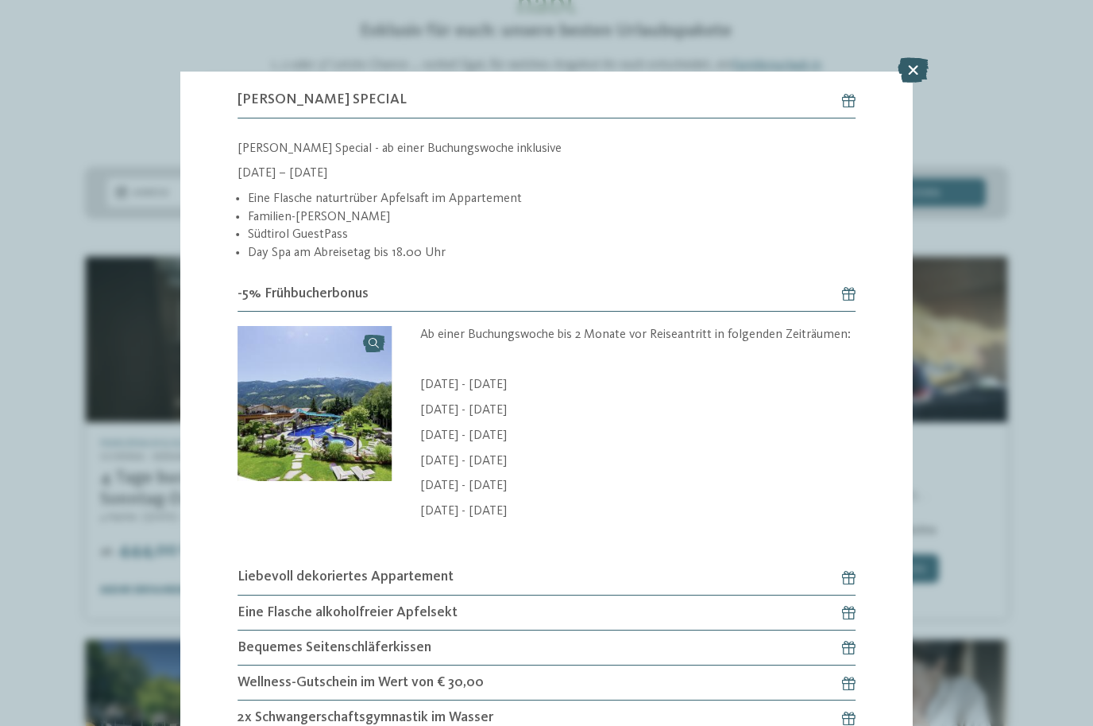
click at [915, 64] on icon at bounding box center [913, 69] width 31 height 25
